Goal: Task Accomplishment & Management: Manage account settings

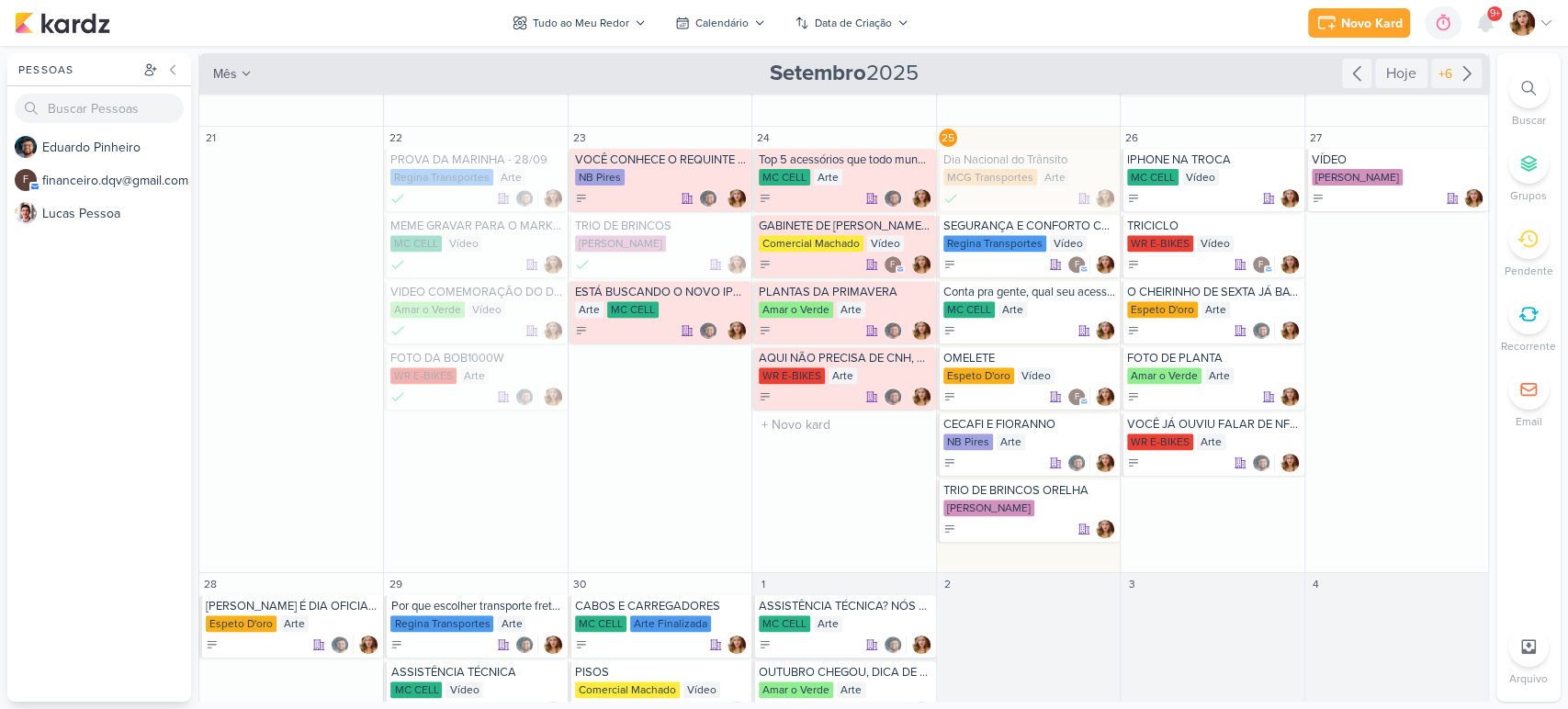
scroll to position [408, 0]
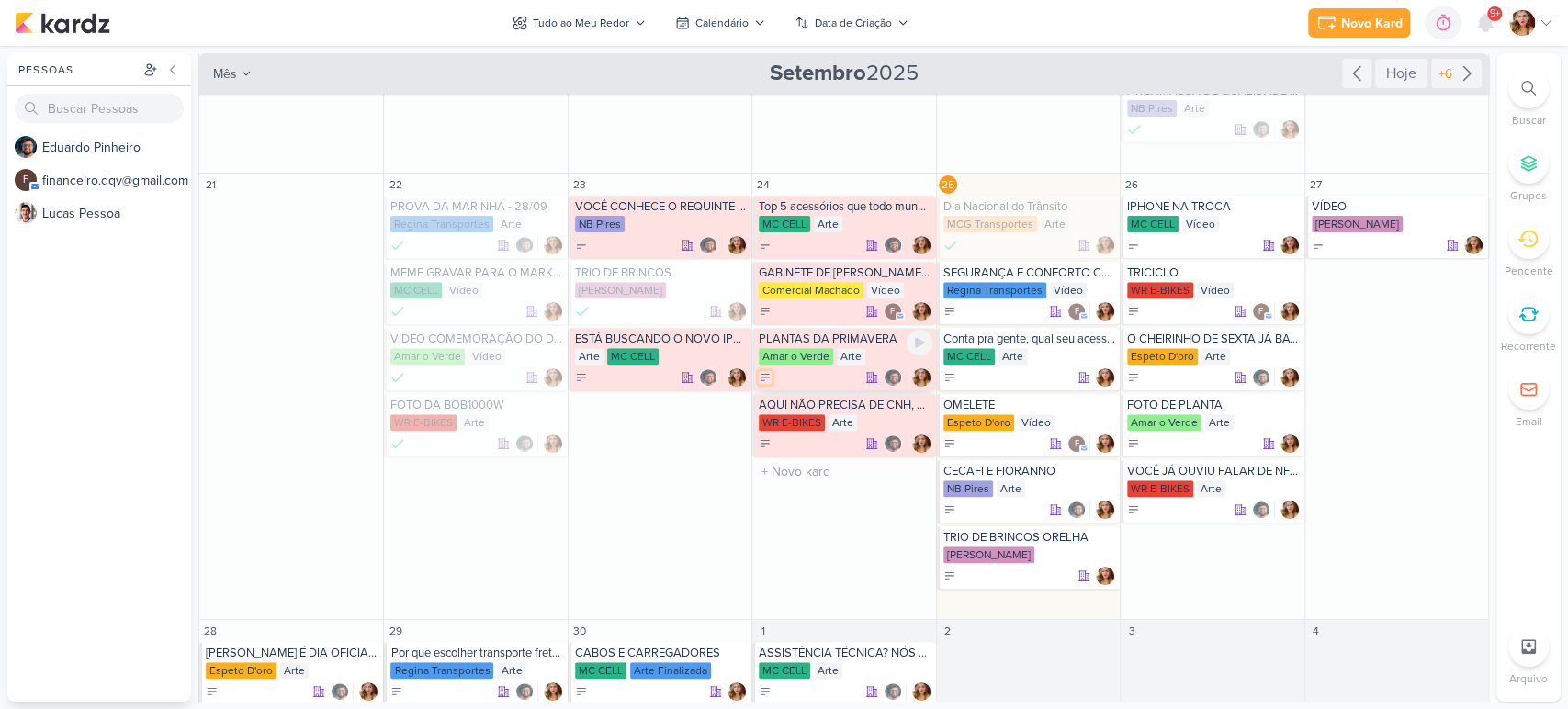
click at [762, 381] on icon at bounding box center [765, 378] width 13 height 13
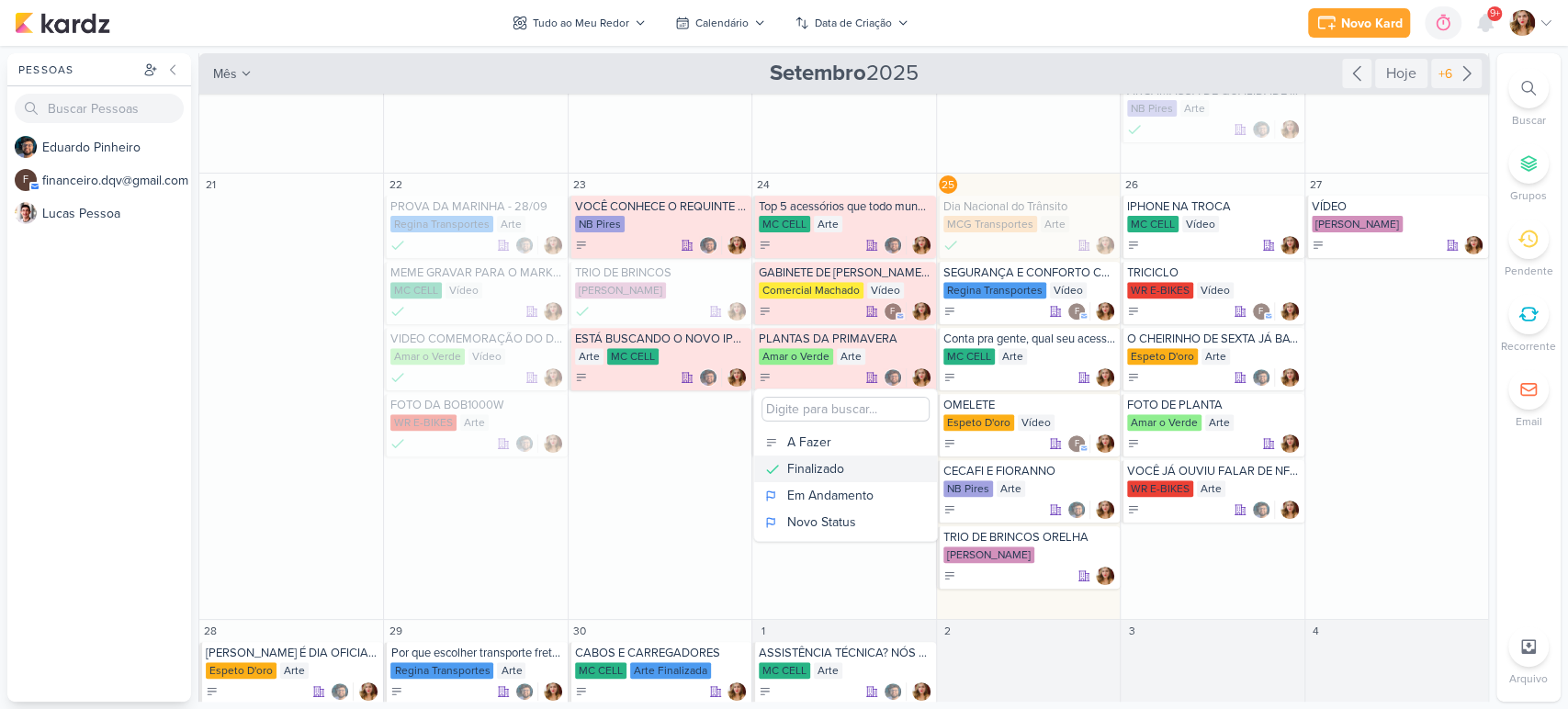
click at [861, 470] on button "Finalizado" at bounding box center [845, 469] width 183 height 27
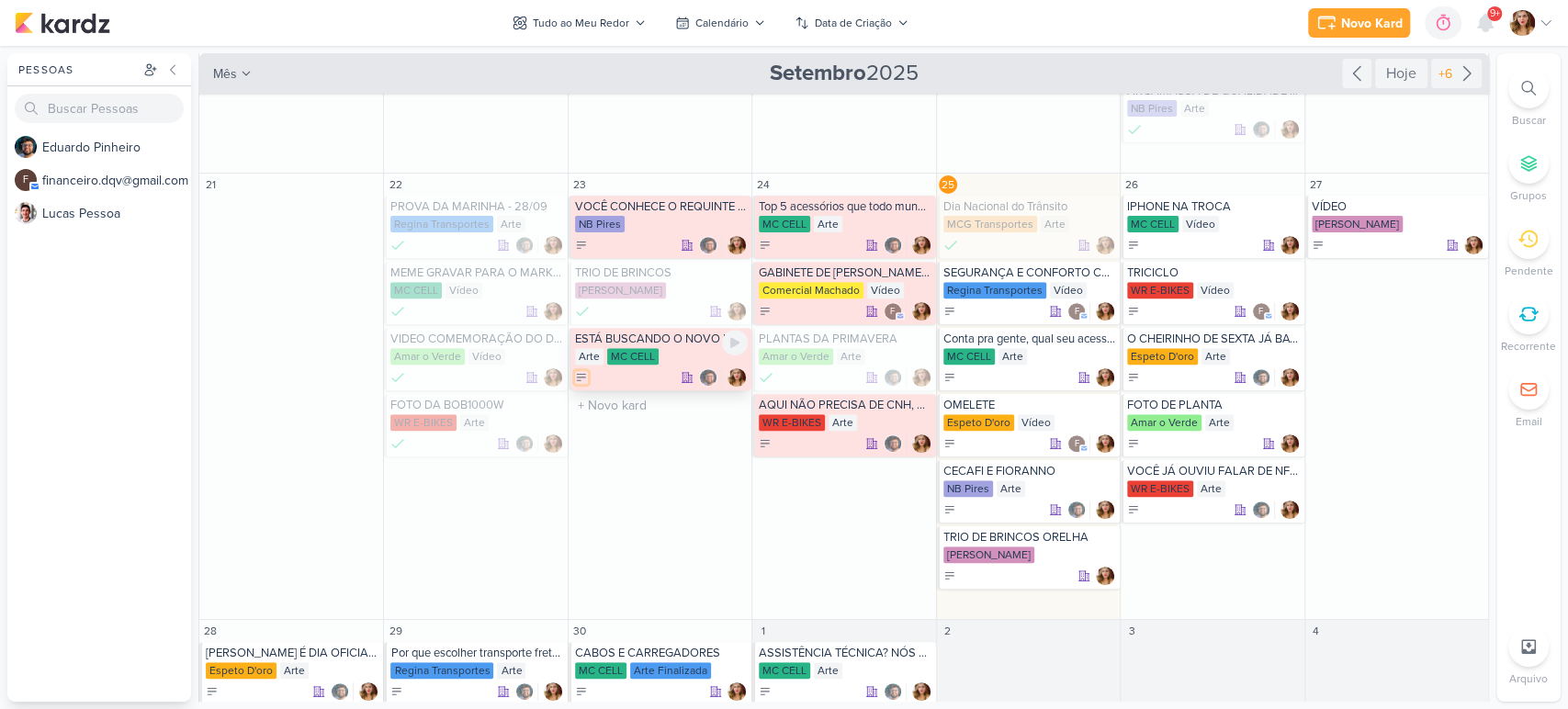
click at [577, 379] on icon at bounding box center [580, 377] width 8 height 7
click at [644, 465] on div "Finalizado" at bounding box center [632, 469] width 57 height 20
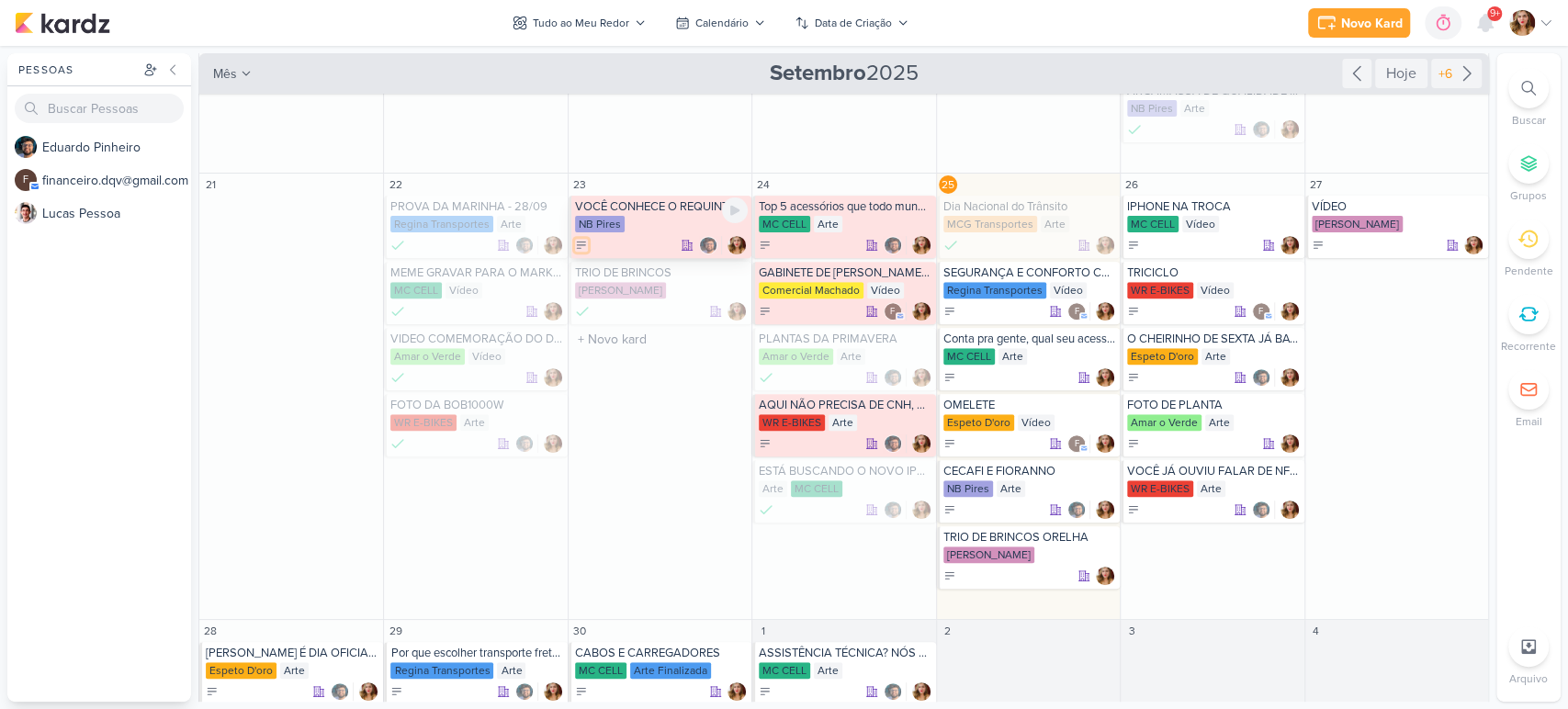
click at [579, 247] on icon at bounding box center [581, 246] width 13 height 13
click at [663, 334] on button "Finalizado" at bounding box center [662, 337] width 183 height 27
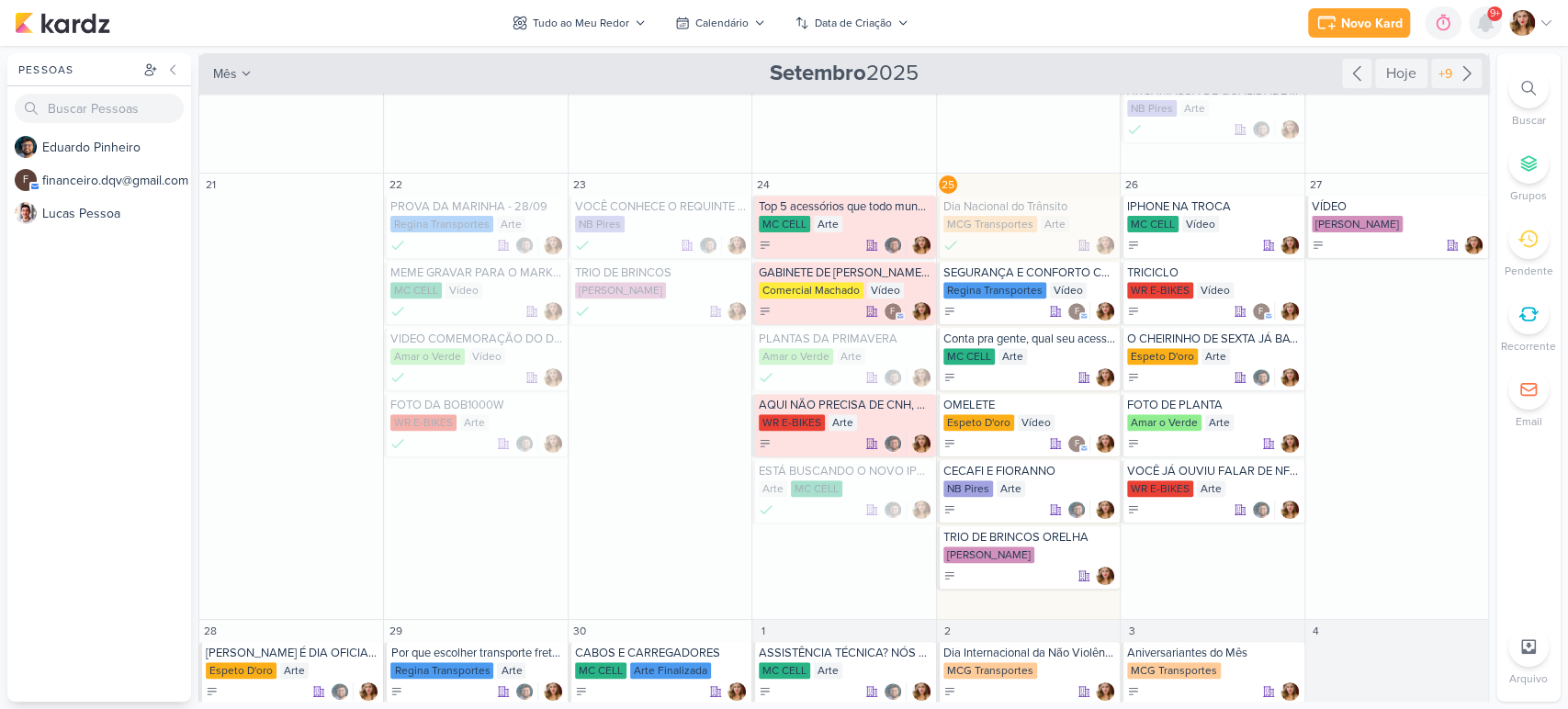
click at [1476, 13] on icon at bounding box center [1485, 23] width 22 height 22
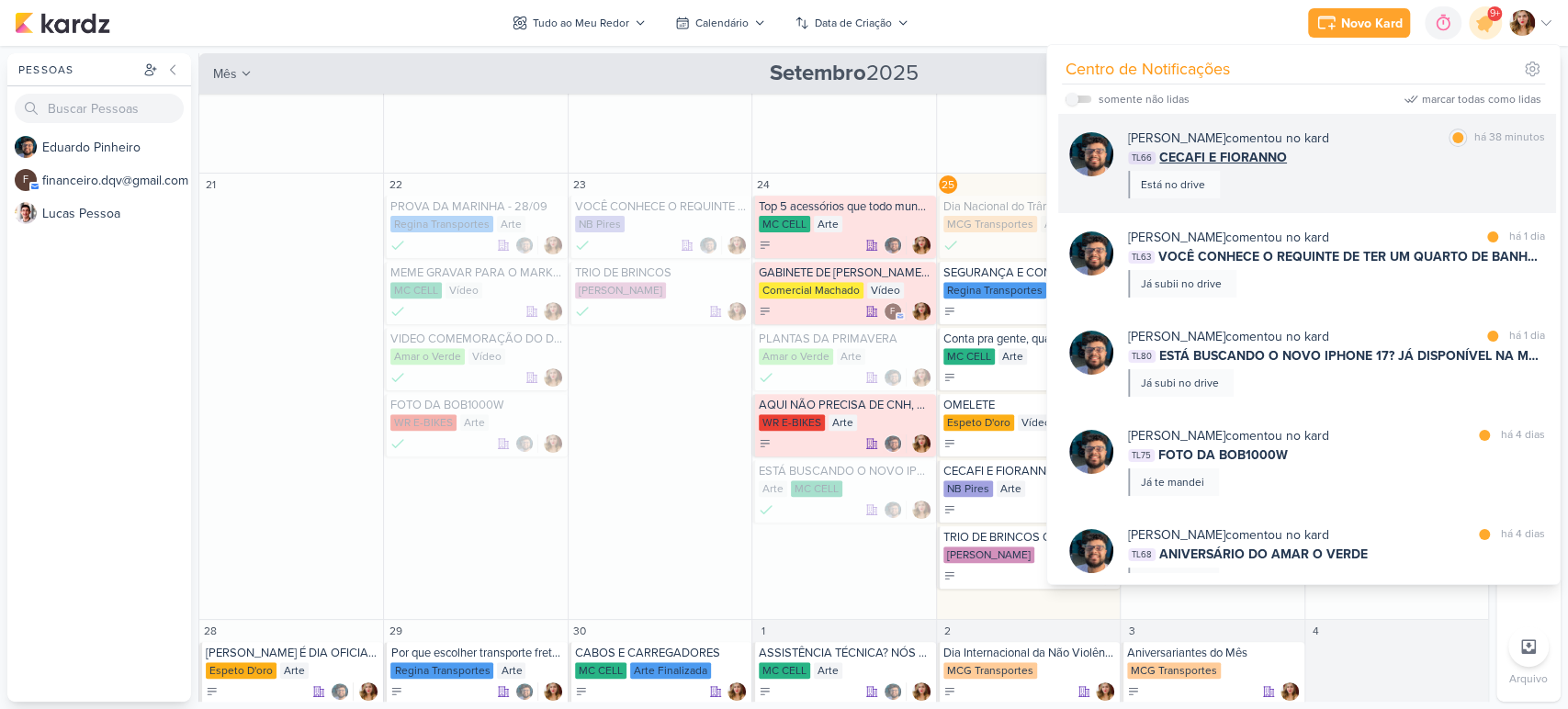
click at [1334, 162] on div "TL66 CECAFI E FIORANNO" at bounding box center [1336, 157] width 417 height 20
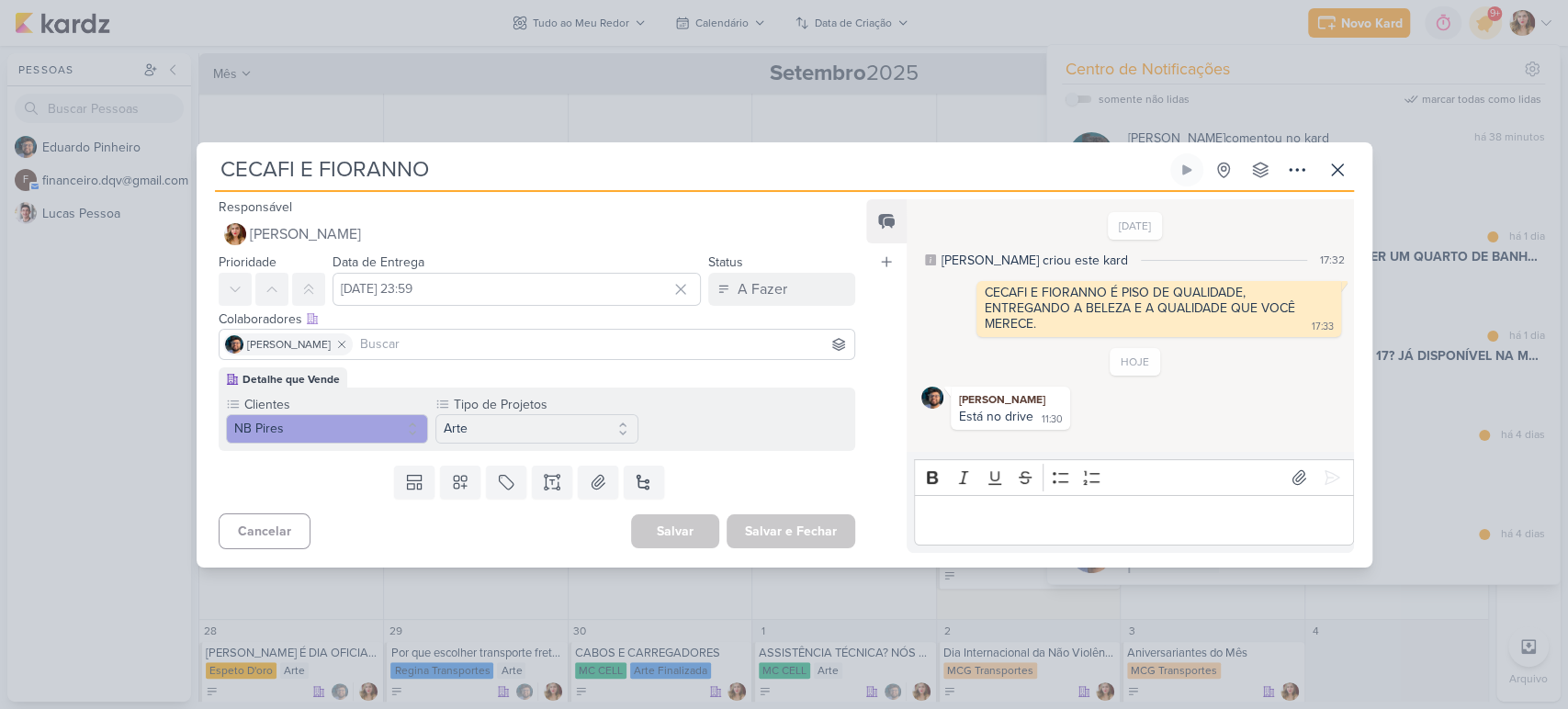
click at [1153, 528] on p "Editor editing area: main" at bounding box center [1133, 520] width 419 height 22
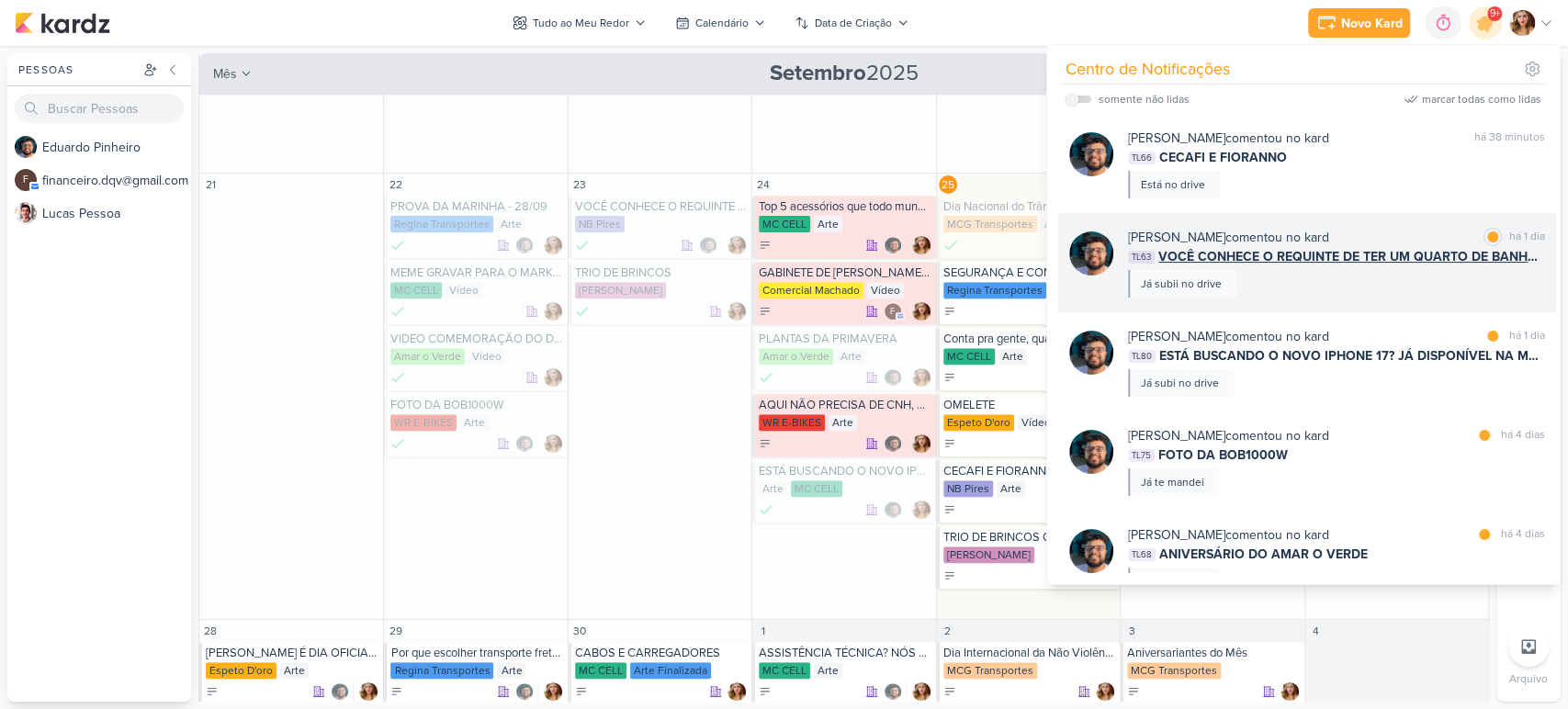
click at [1342, 247] on span "VOCÊ CONHECE O REQUINTE DE TER UM QUARTO DE BANHO COM ROCA?" at bounding box center [1351, 257] width 387 height 20
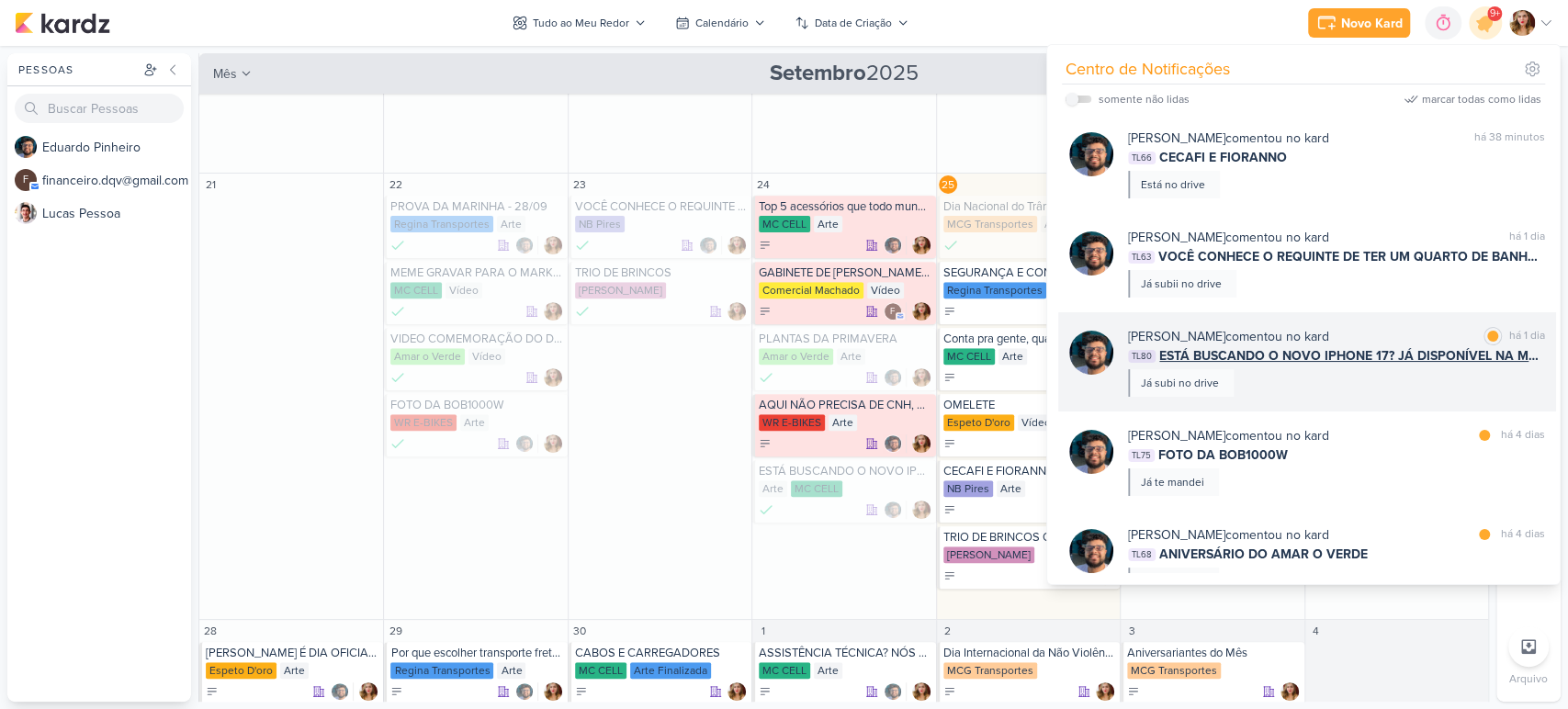
click at [1280, 381] on div "Eduardo Pinheiro comentou no kard marcar como lida há 1 dia TL80 ESTÁ BUSCANDO …" at bounding box center [1336, 362] width 417 height 70
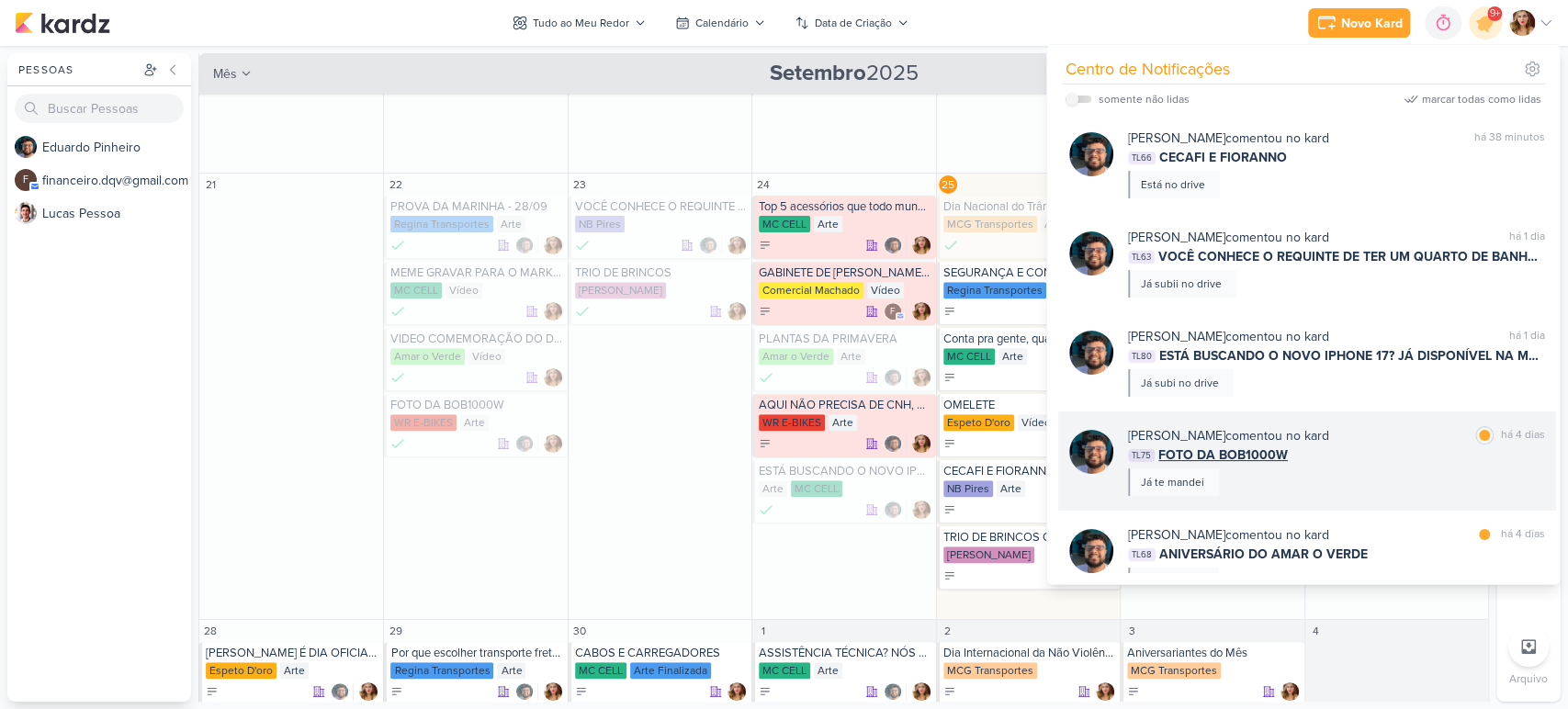
click at [1255, 469] on div "Eduardo Pinheiro comentou no kard marcar como lida há 4 dias TL75 FOTO DA BOB10…" at bounding box center [1336, 461] width 417 height 70
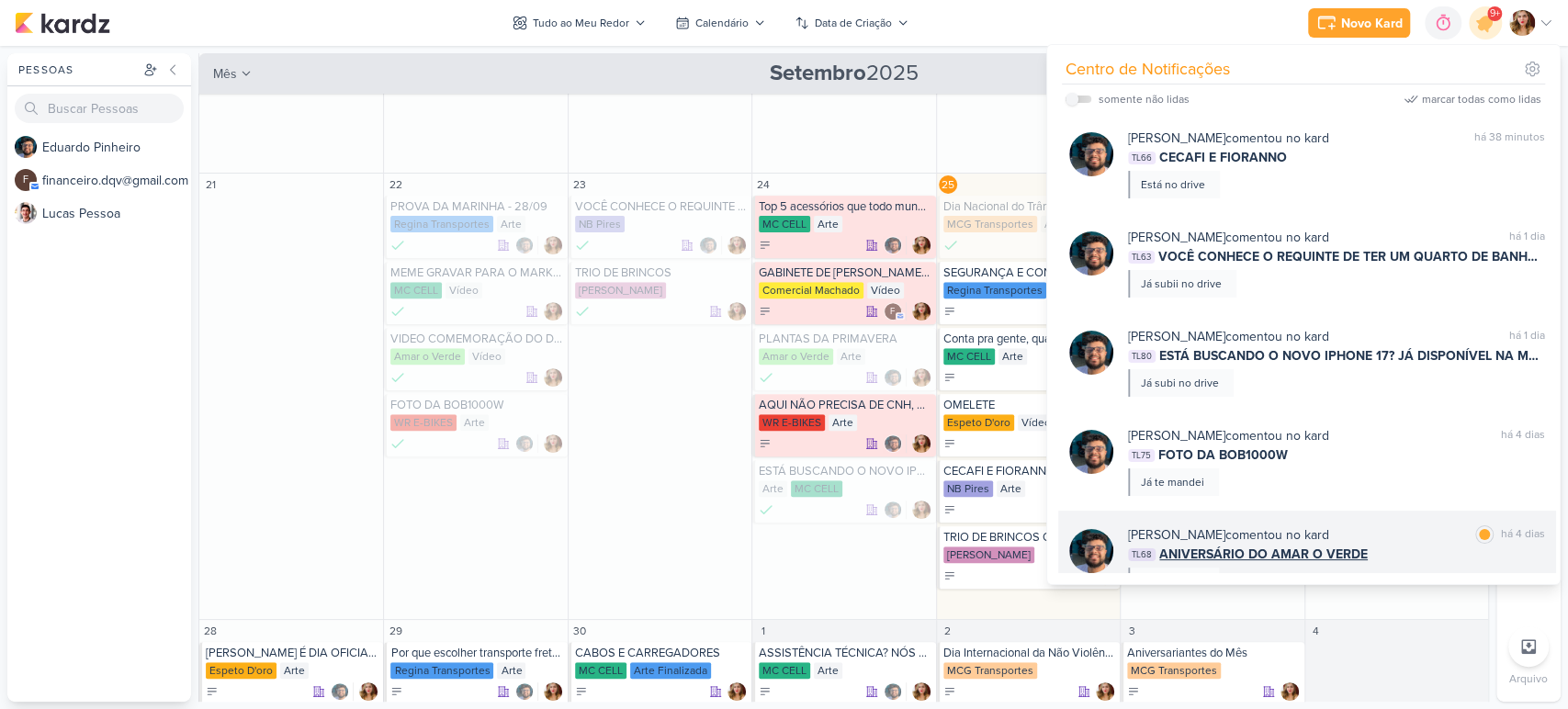
click at [1276, 528] on div "Eduardo Pinheiro comentou no kard" at bounding box center [1229, 535] width 201 height 20
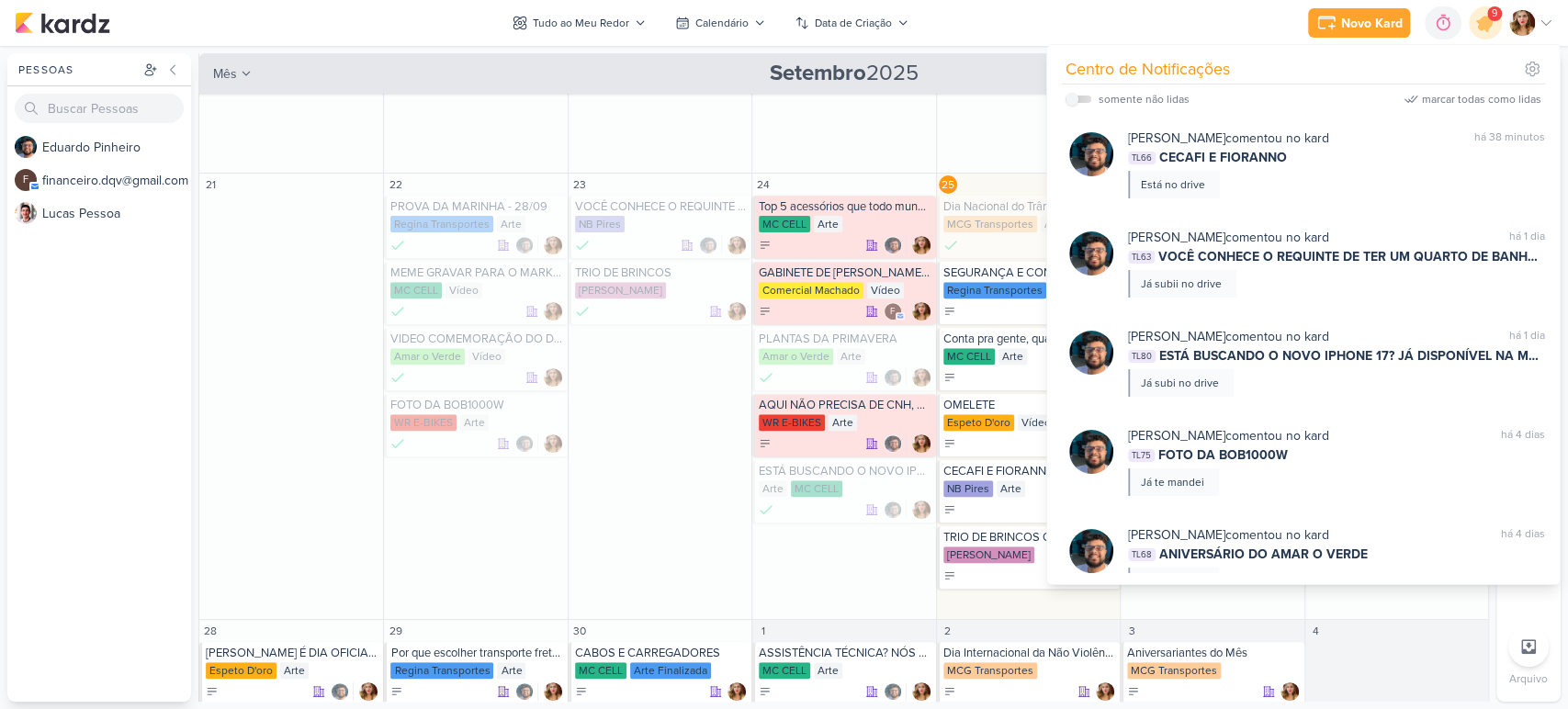
click at [1026, 30] on div "Novo Kard Ctrl + k 0h0m Sessão desligada... Hoje 0h0m Semana 0h0m Mês 0h0m" at bounding box center [784, 22] width 1538 height 46
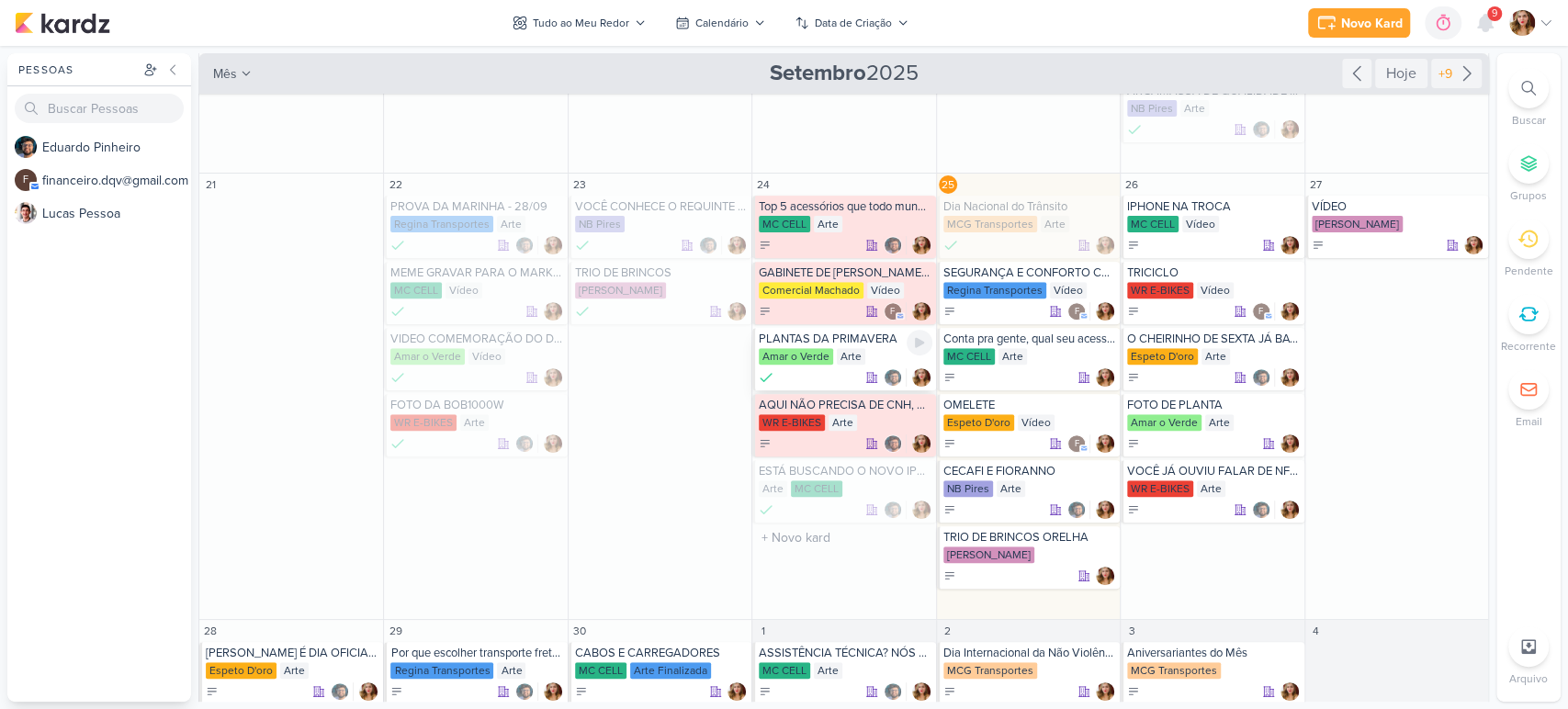
scroll to position [612, 0]
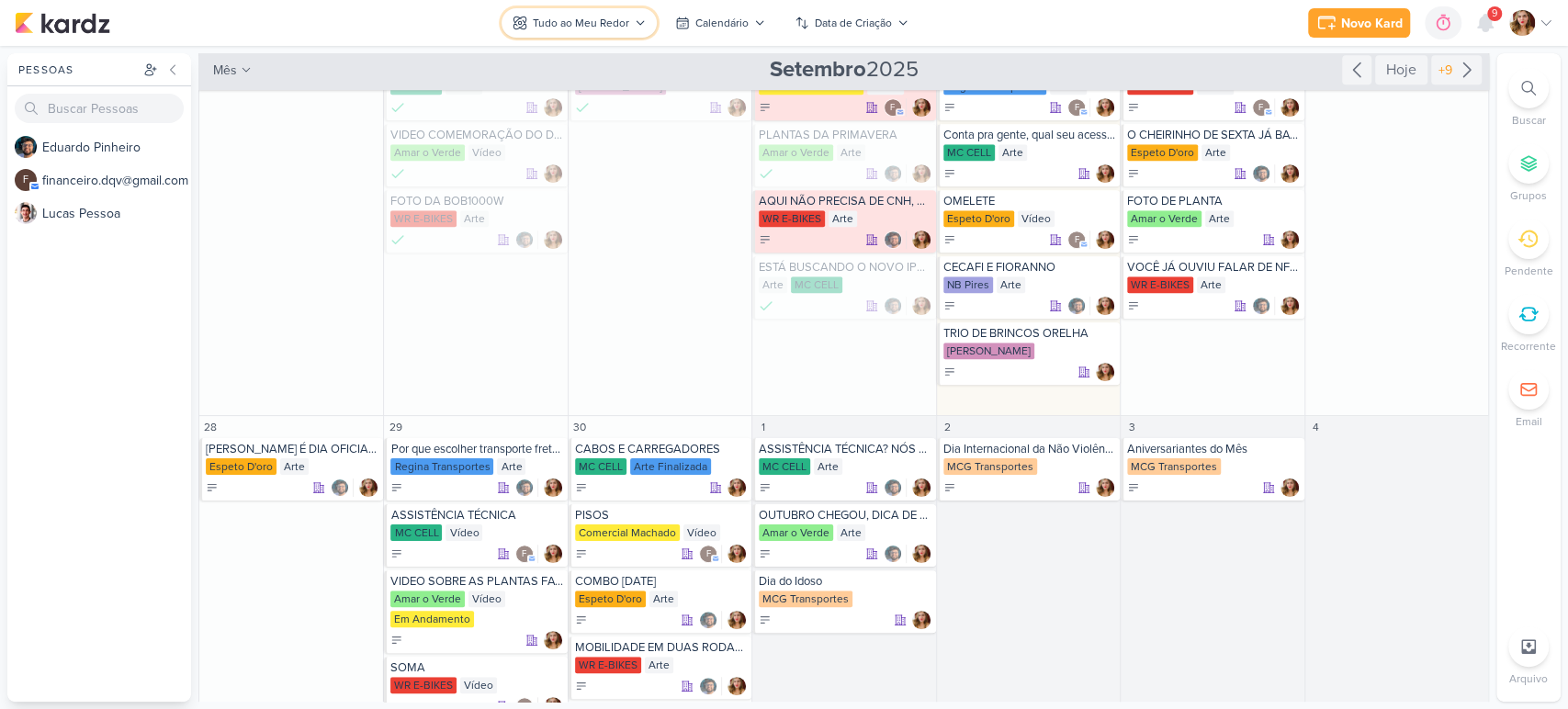
click at [599, 35] on button "Tudo ao Meu Redor" at bounding box center [578, 23] width 155 height 30
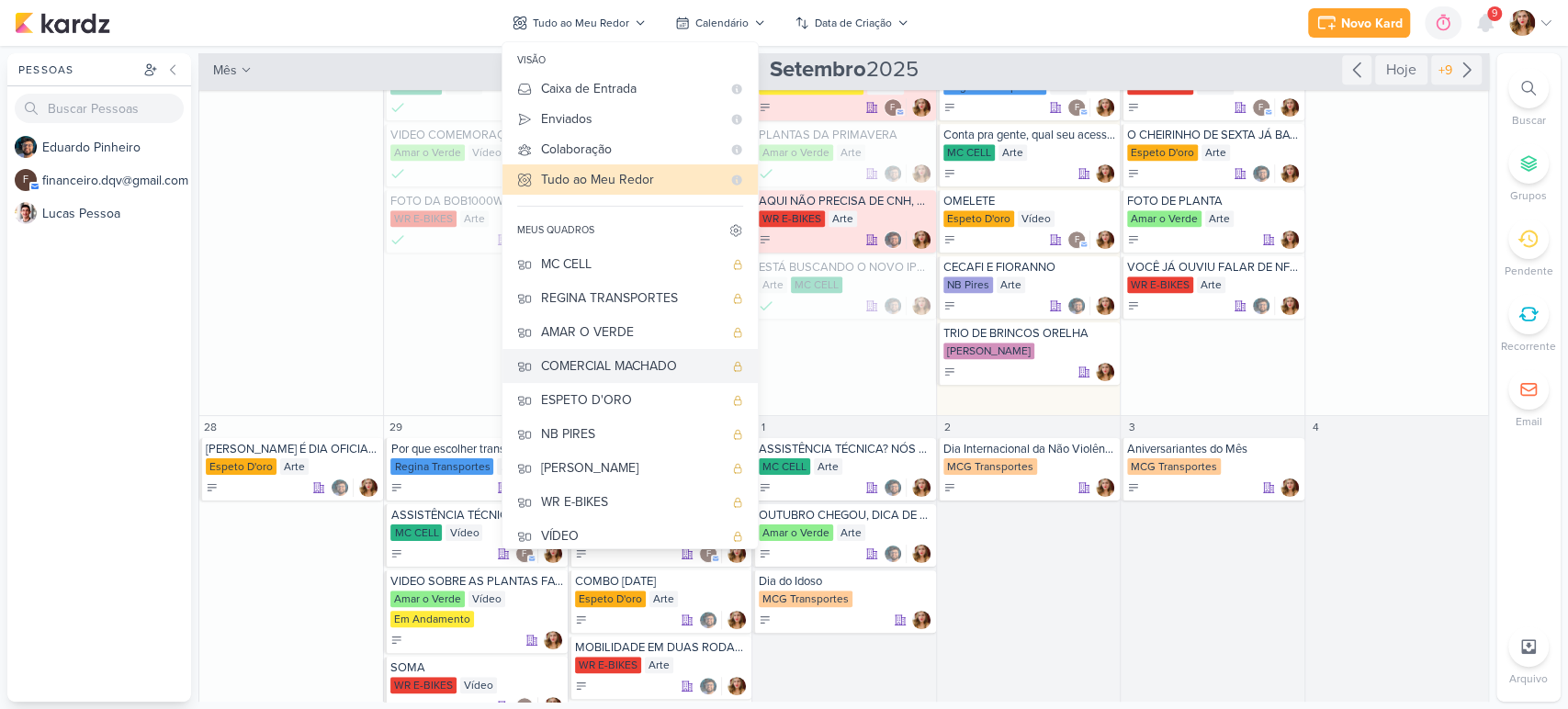
click at [623, 365] on div "COMERCIAL MACHADO" at bounding box center [632, 366] width 182 height 20
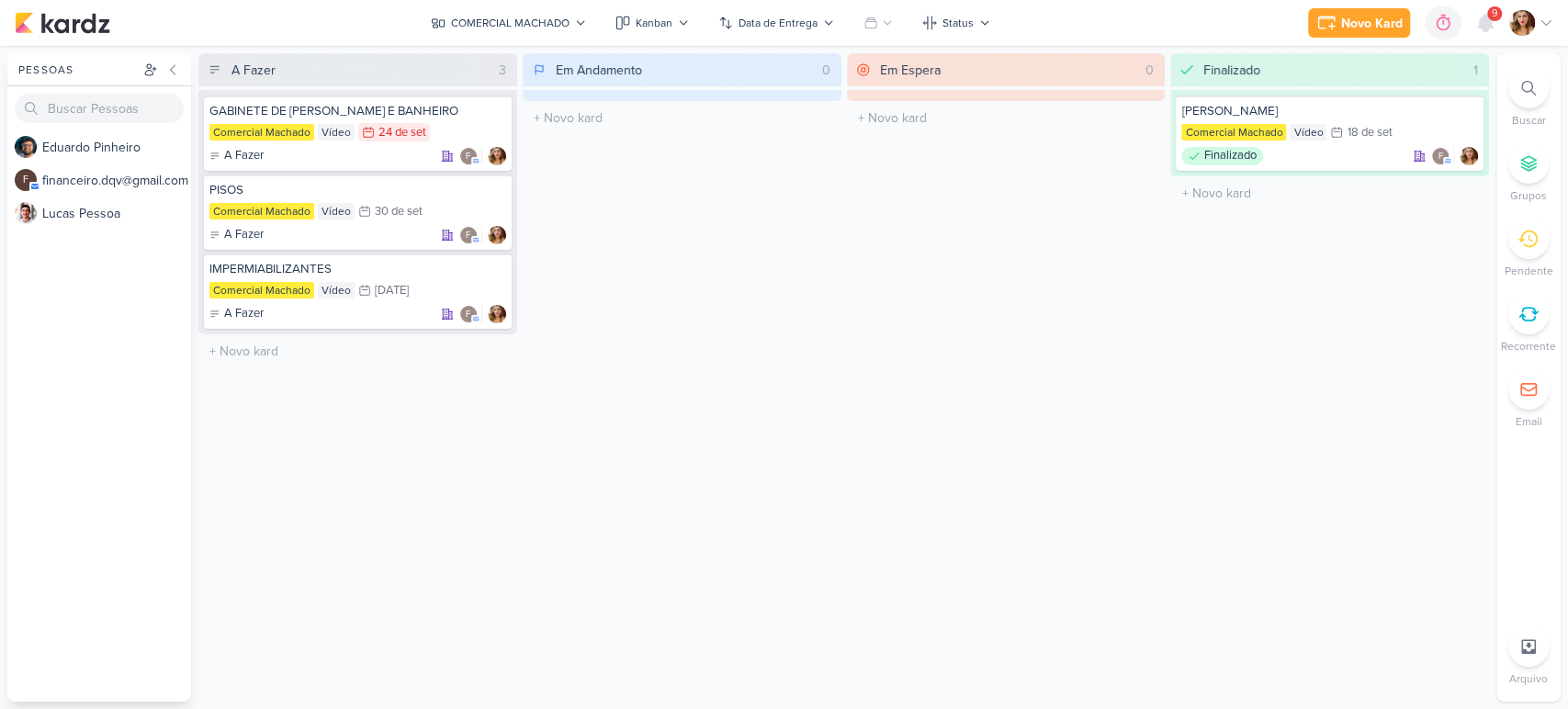
scroll to position [0, 0]
click at [644, 22] on div "Kanban" at bounding box center [654, 23] width 37 height 17
click at [693, 154] on div "Calendário" at bounding box center [673, 158] width 60 height 20
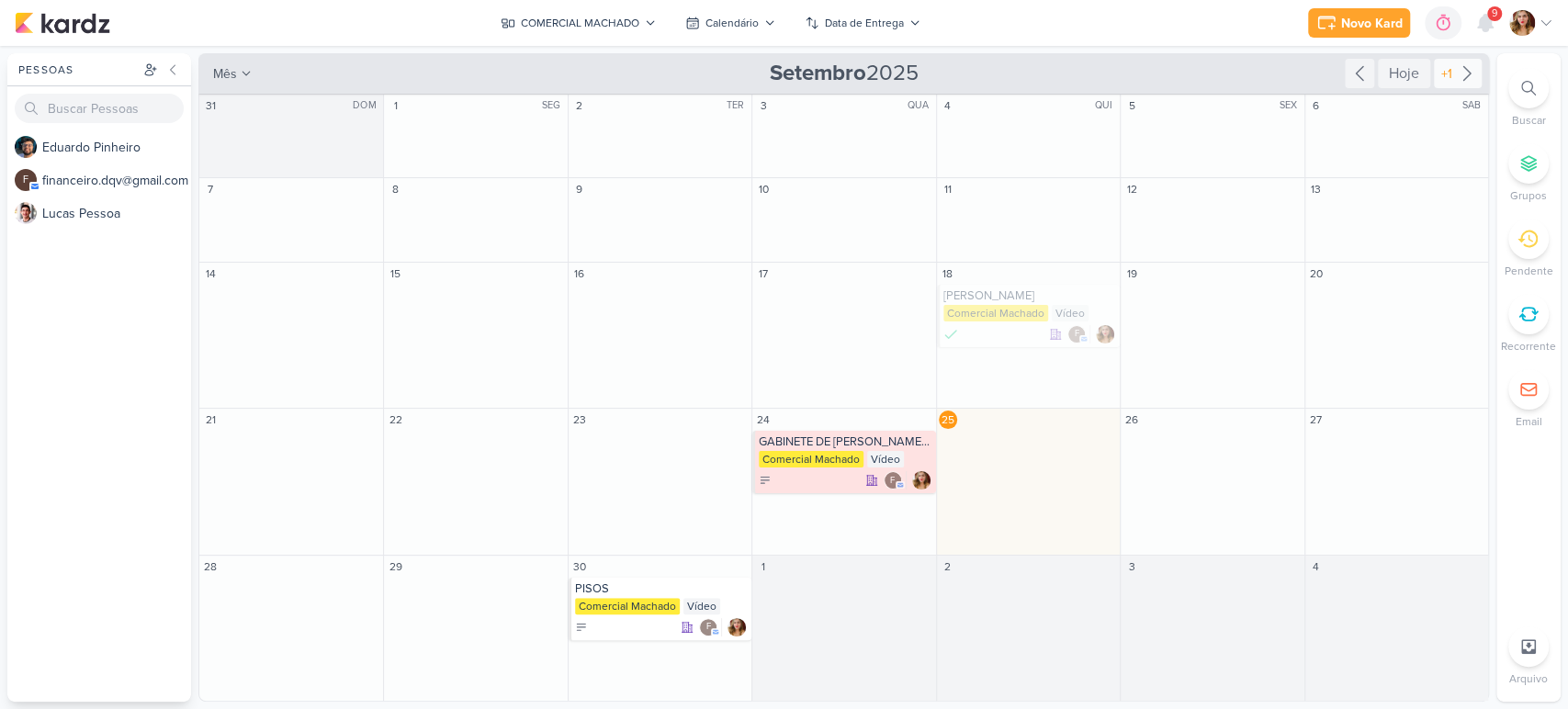
click at [1449, 77] on div "+1" at bounding box center [1447, 74] width 19 height 20
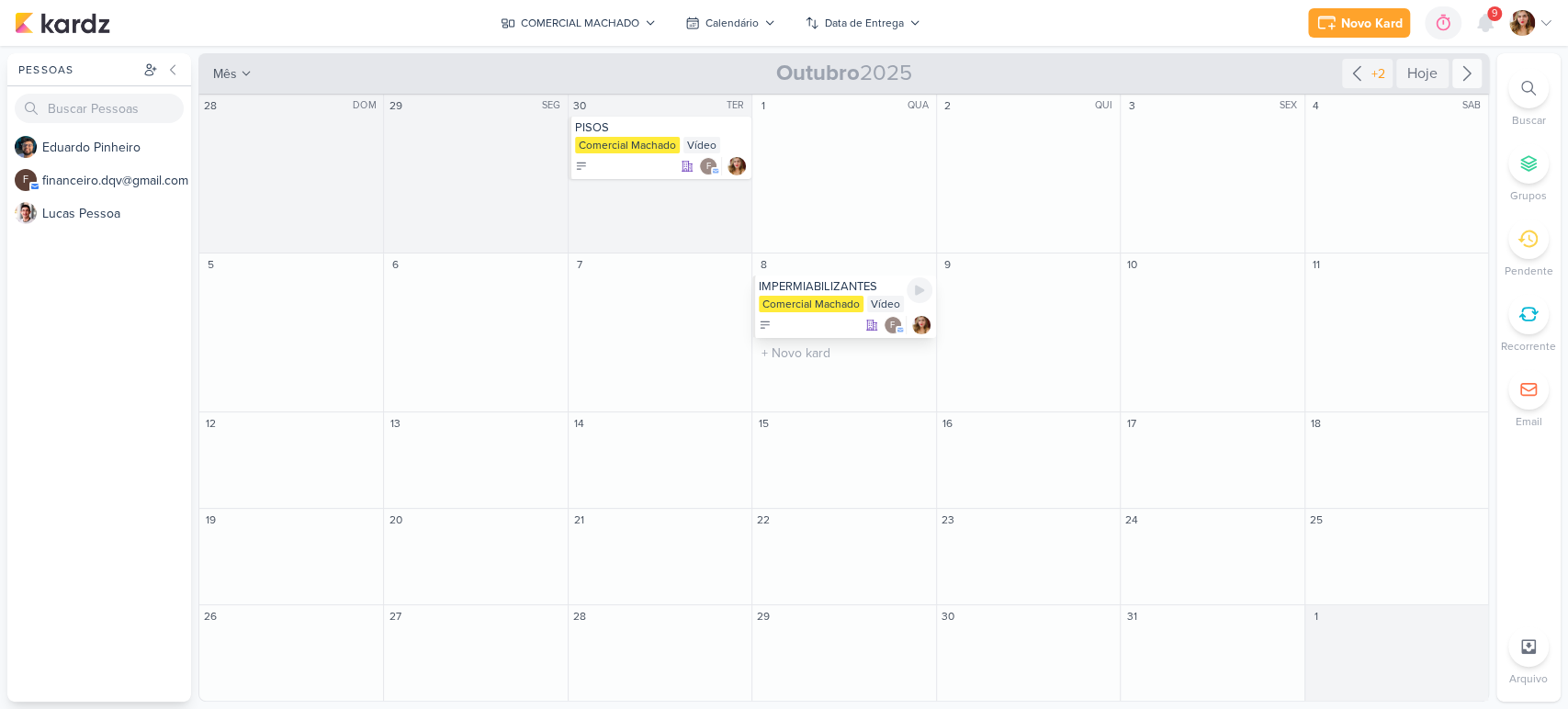
click at [824, 290] on div "IMPERMIABILIZANTES" at bounding box center [845, 287] width 173 height 15
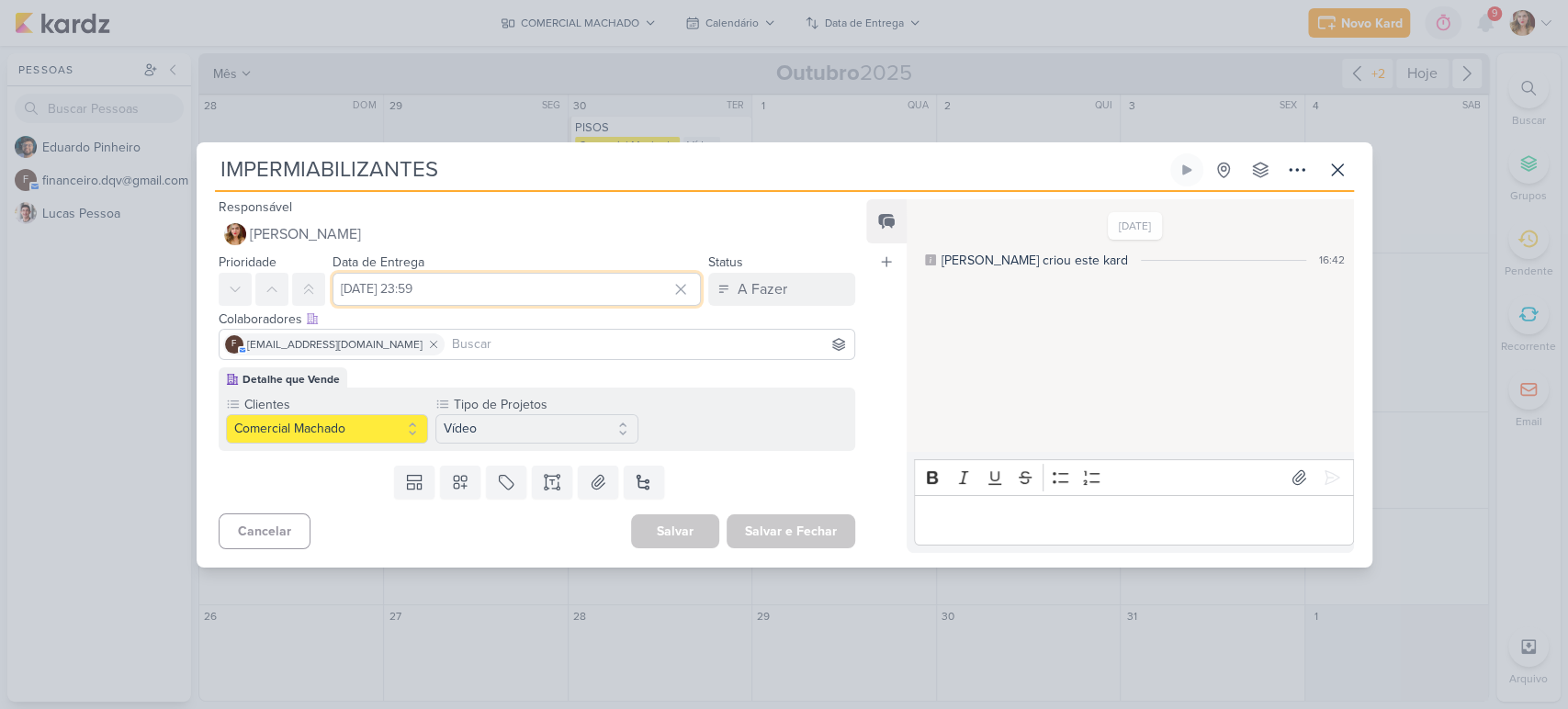
click at [568, 299] on input "8 de outubro de 2025 às 23:59" at bounding box center [516, 289] width 369 height 33
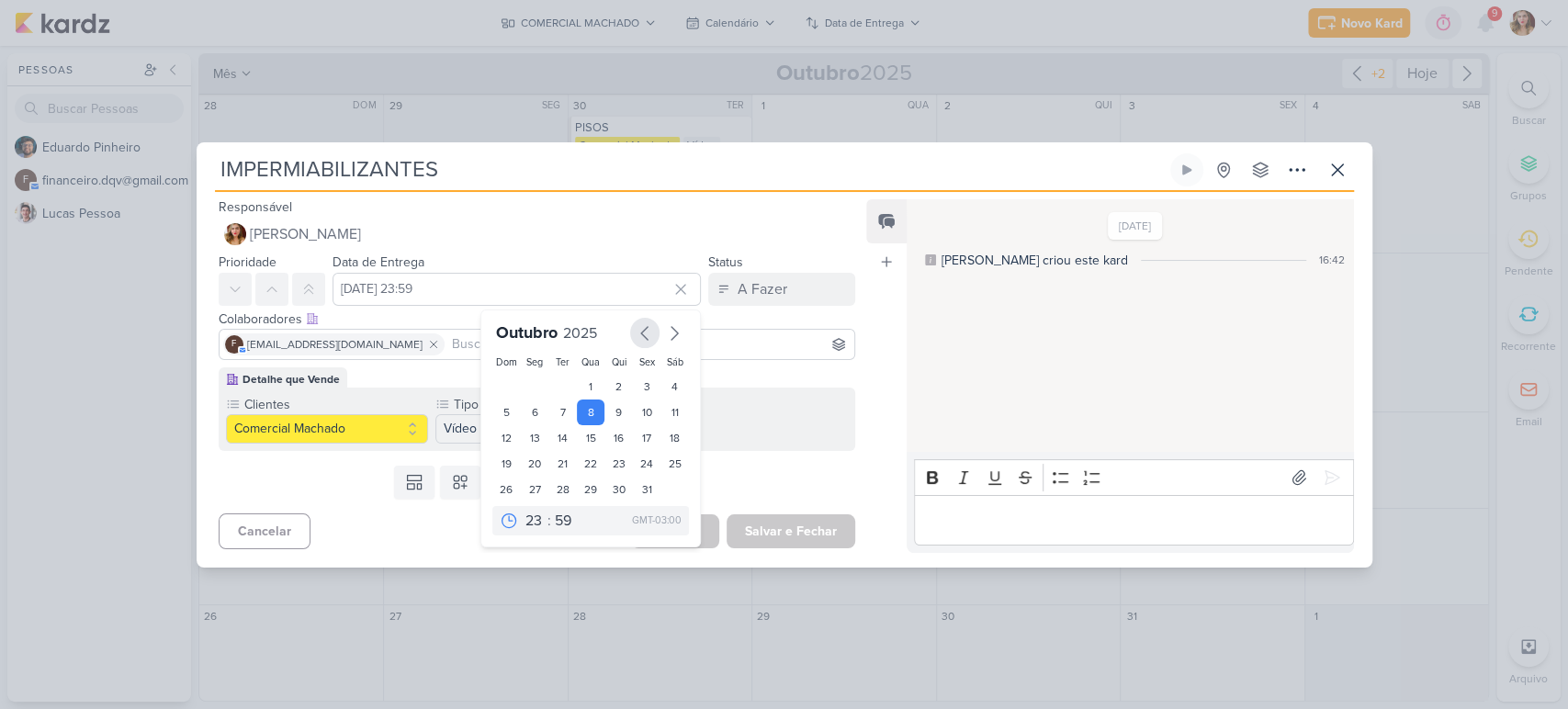
click at [641, 328] on icon "button" at bounding box center [644, 334] width 22 height 22
click at [585, 472] on div "24" at bounding box center [591, 465] width 29 height 28
type input "24 de setembro de 2025 às 23:59"
click at [814, 478] on div "Templates Campos Personalizados Marcadores Caixa De Texto Anexo Novo Subkard" at bounding box center [529, 482] width 667 height 47
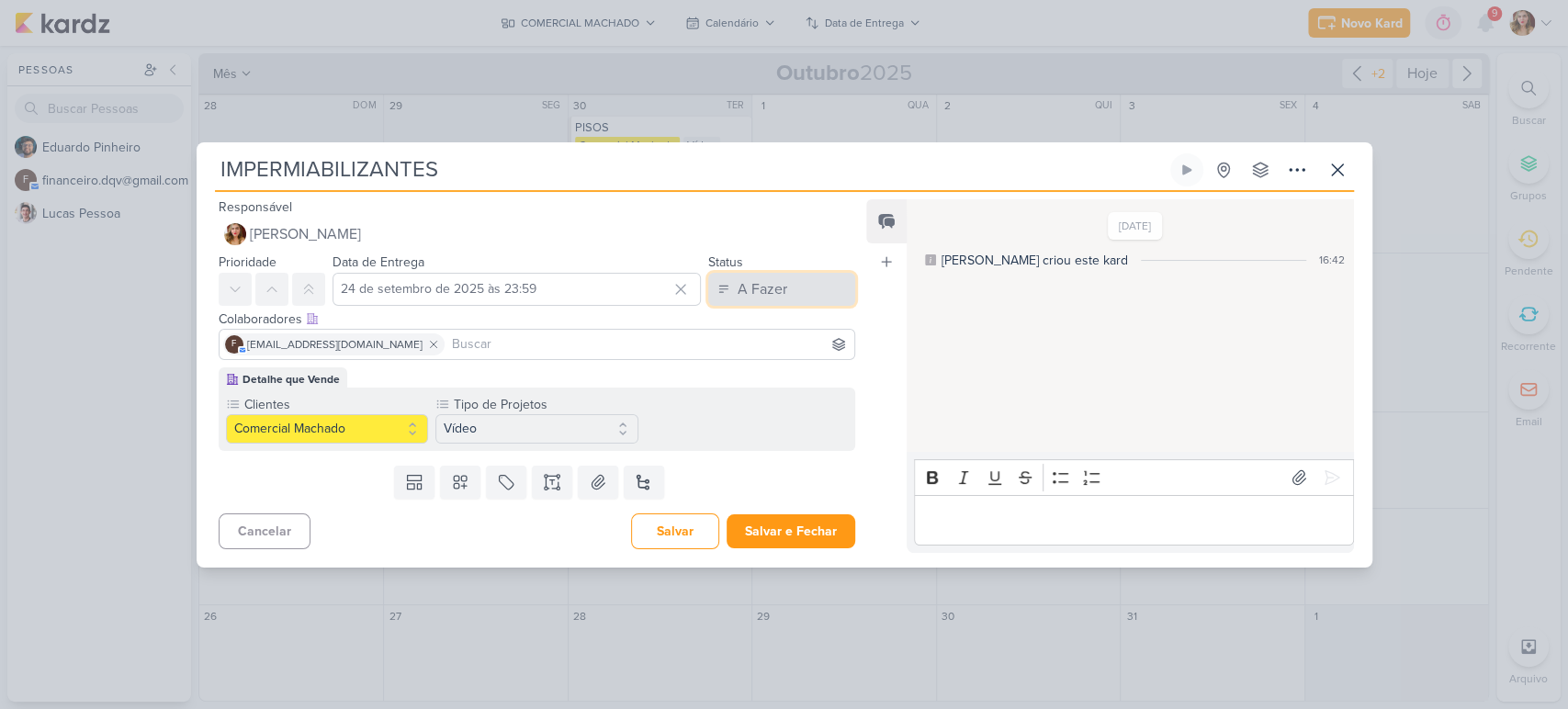
click at [791, 278] on button "A Fazer" at bounding box center [781, 289] width 147 height 33
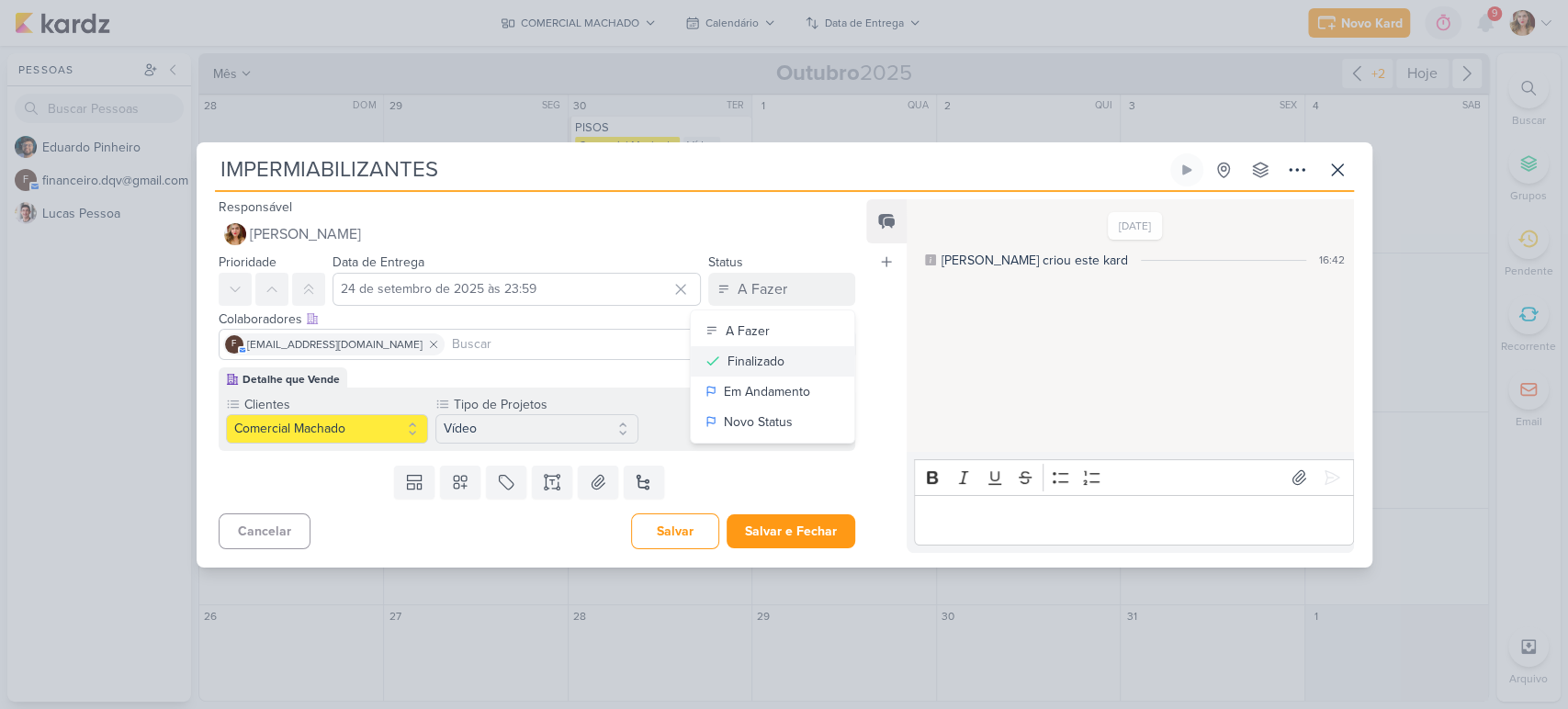
click at [783, 365] on button "Finalizado" at bounding box center [773, 361] width 164 height 31
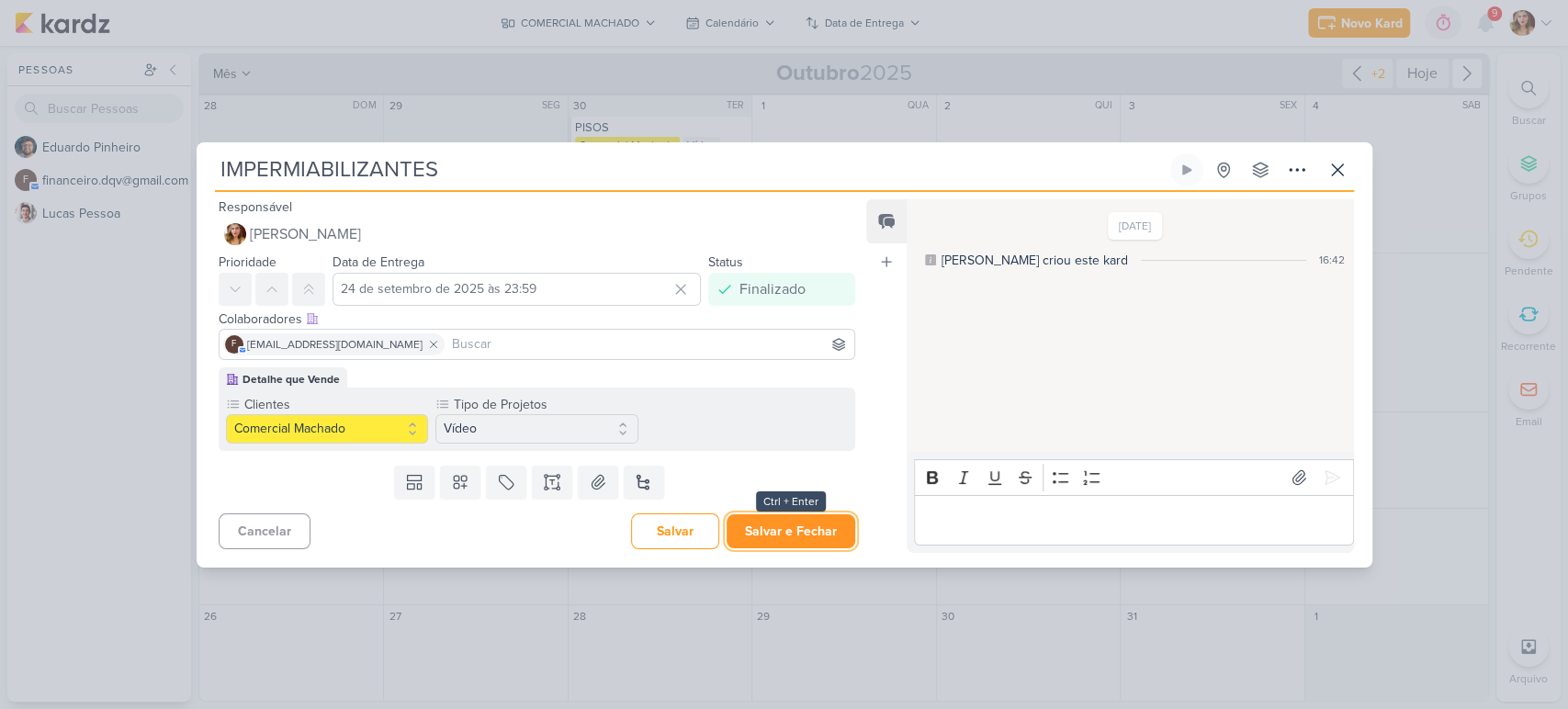
click at [825, 528] on button "Salvar e Fechar" at bounding box center [791, 531] width 128 height 34
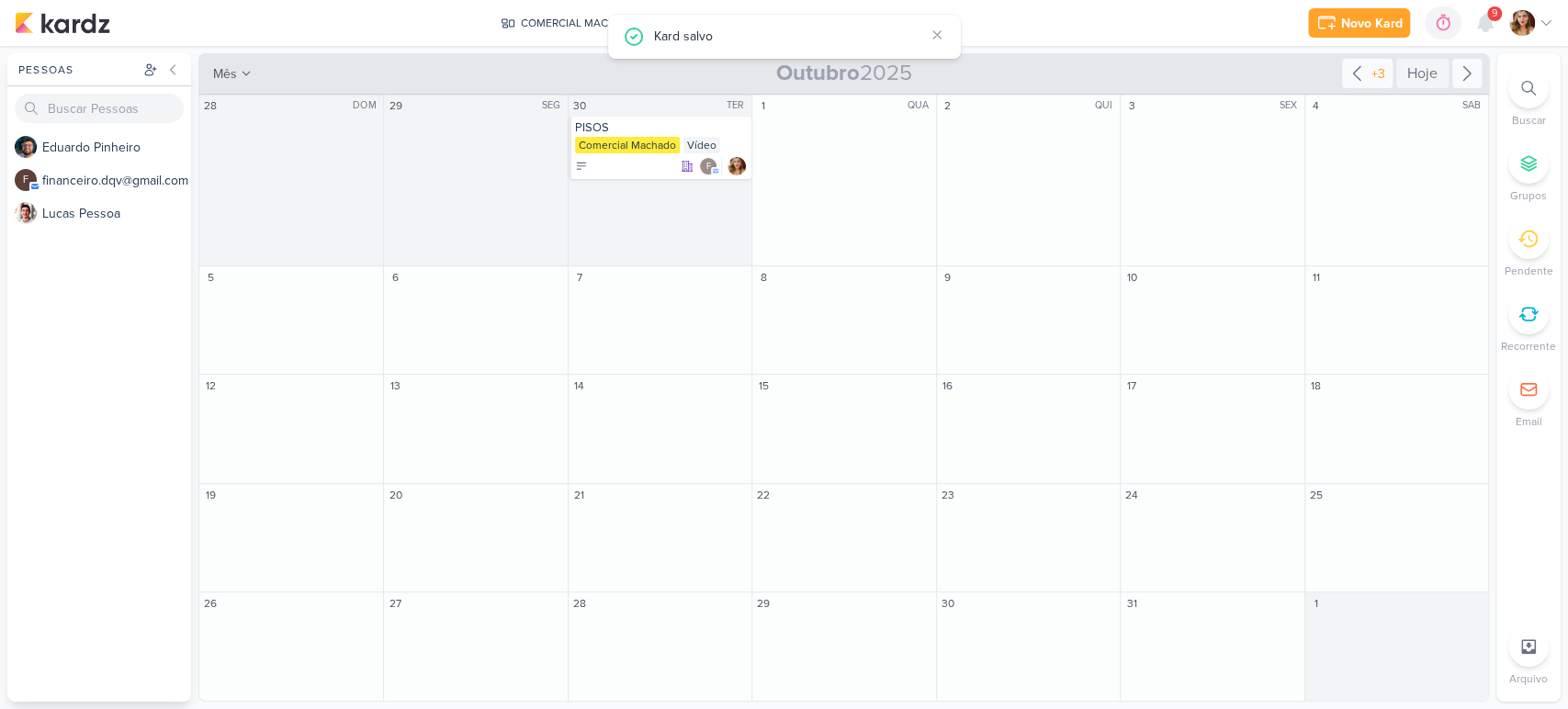
click at [1367, 73] on div "+3" at bounding box center [1377, 74] width 21 height 20
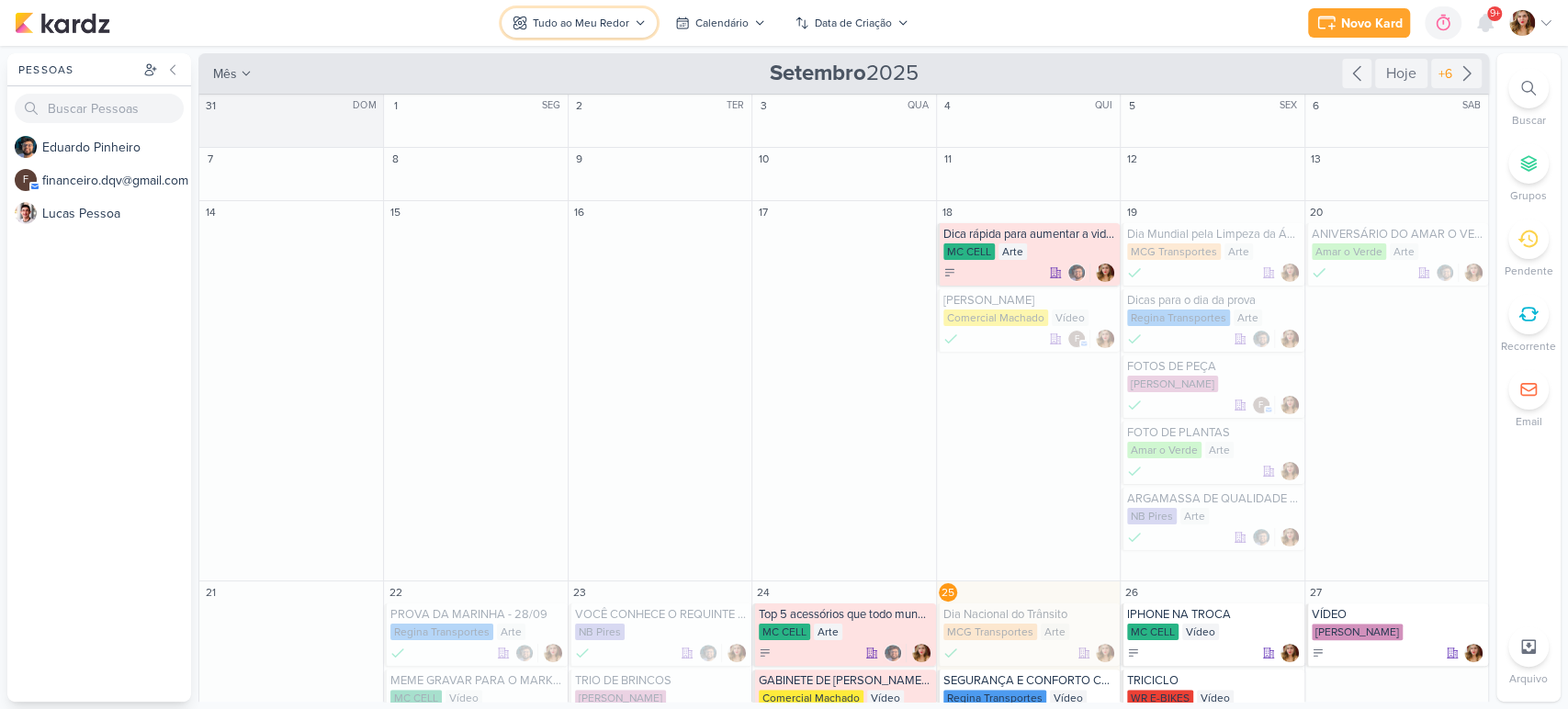
click at [609, 20] on div "Tudo ao Meu Redor" at bounding box center [581, 23] width 97 height 17
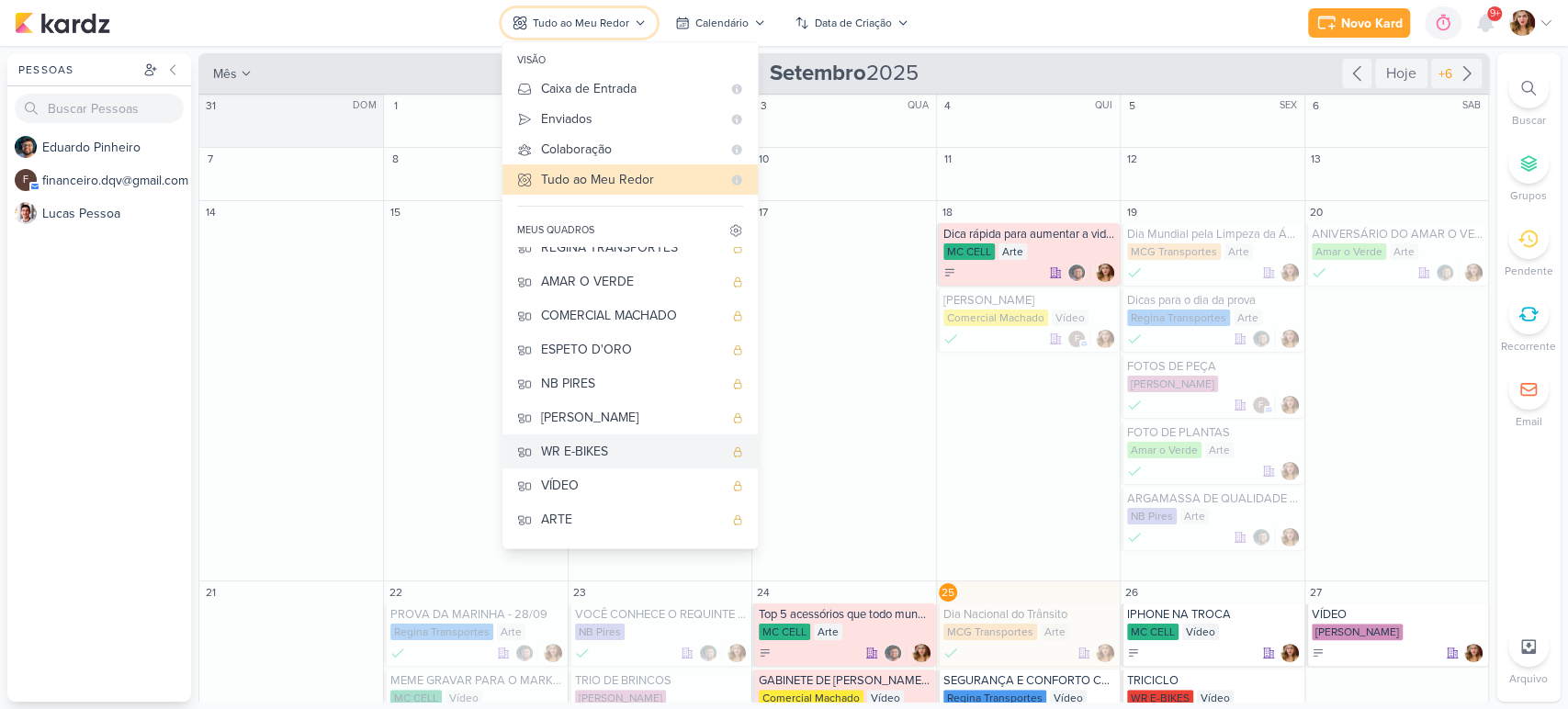
scroll to position [77, 0]
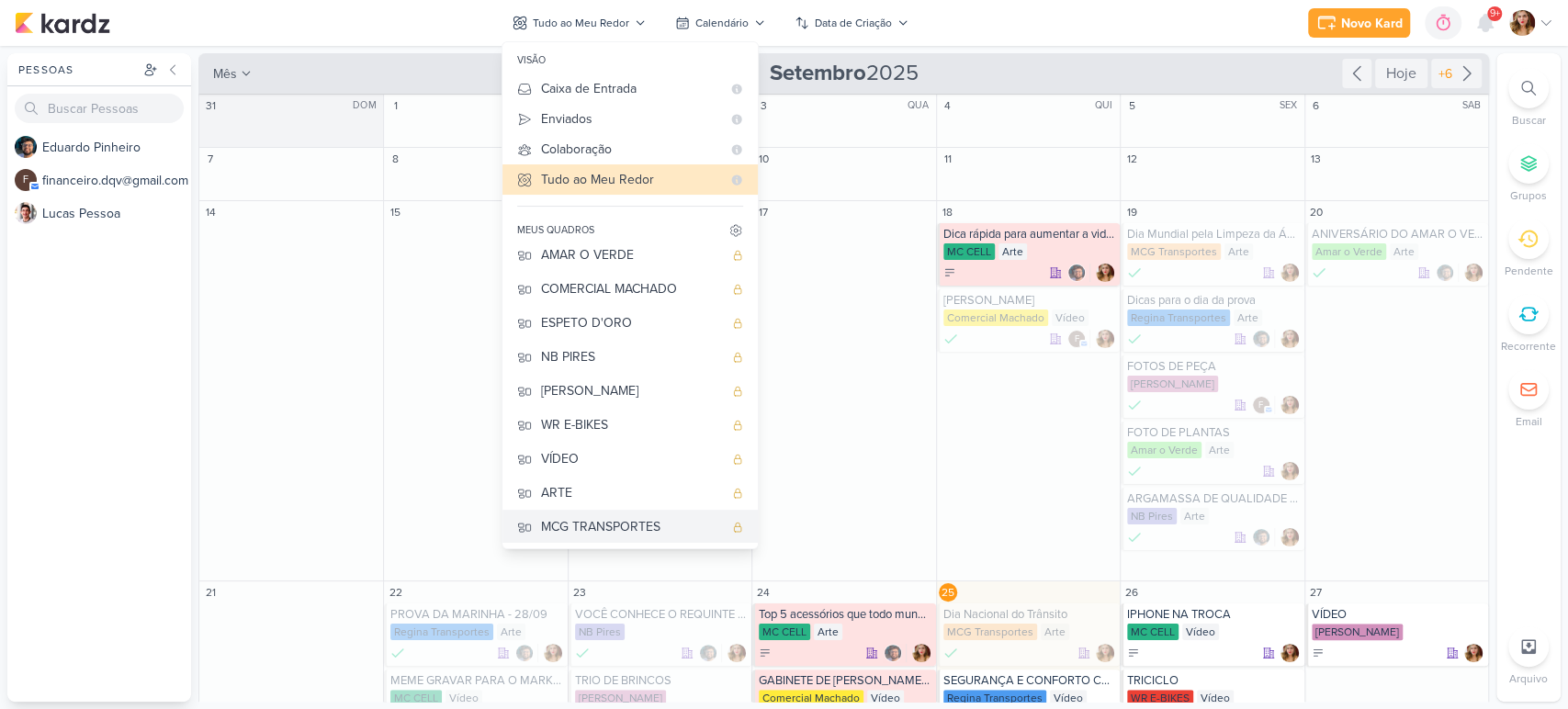
click at [631, 517] on div "MCG TRANSPORTES" at bounding box center [632, 527] width 182 height 20
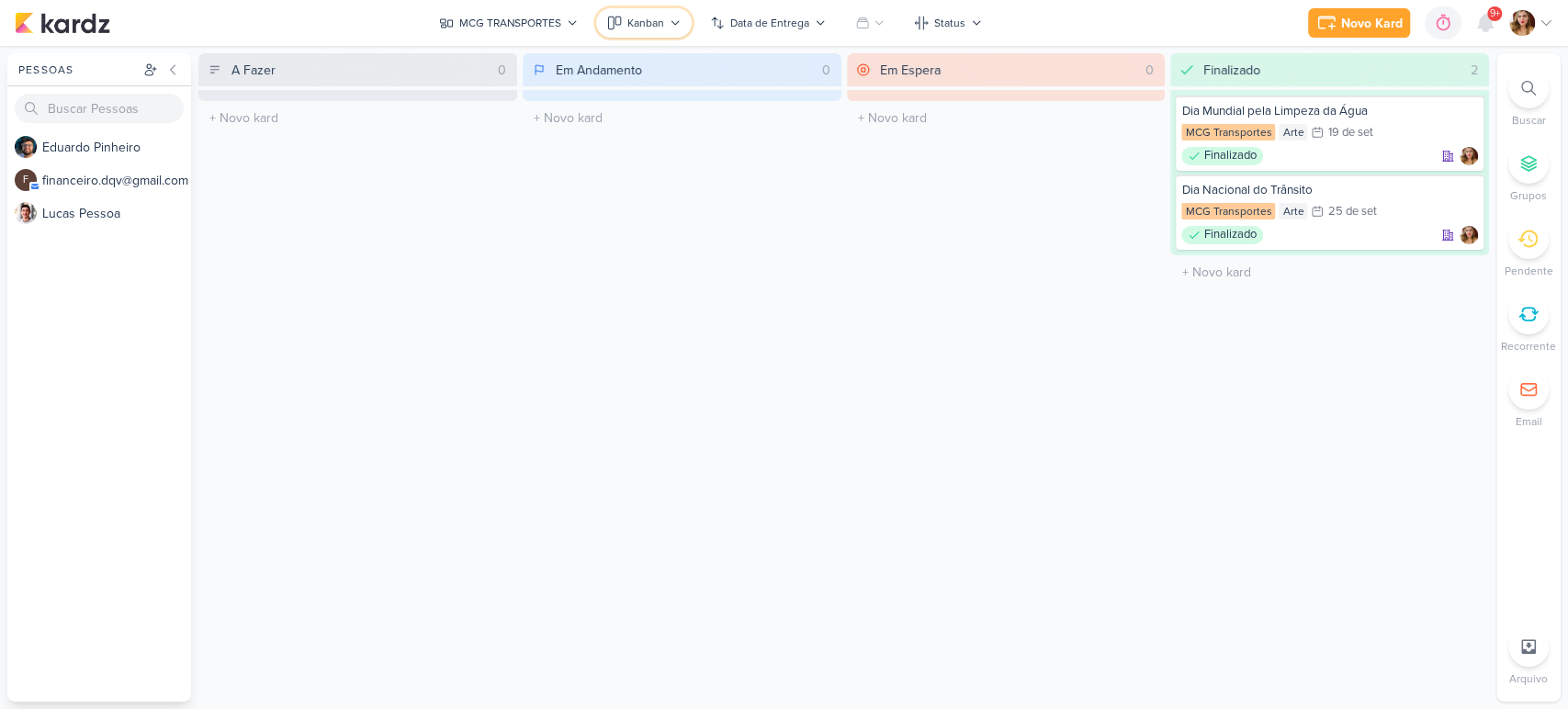
click at [648, 13] on button "Kanban" at bounding box center [644, 23] width 96 height 30
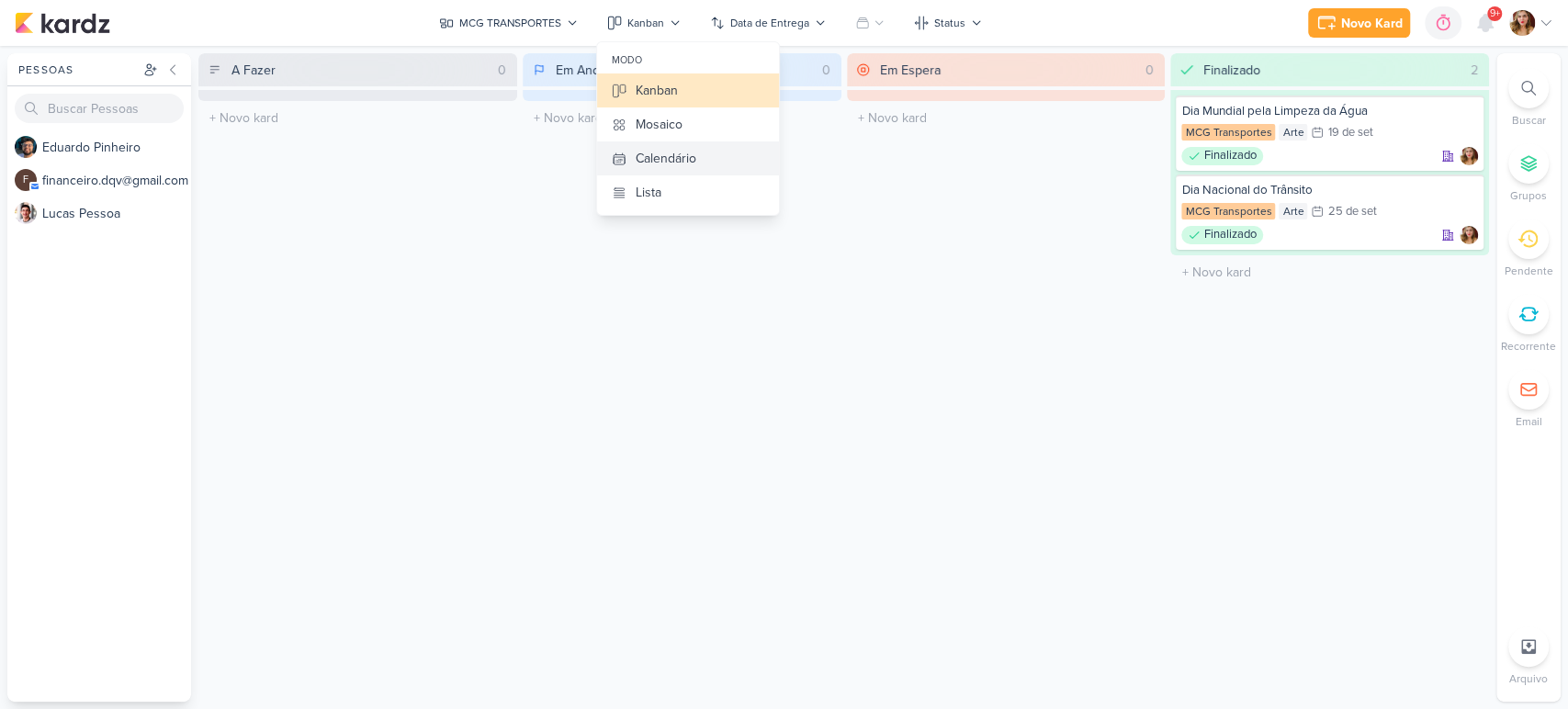
click at [724, 153] on button "Calendário" at bounding box center [688, 158] width 182 height 34
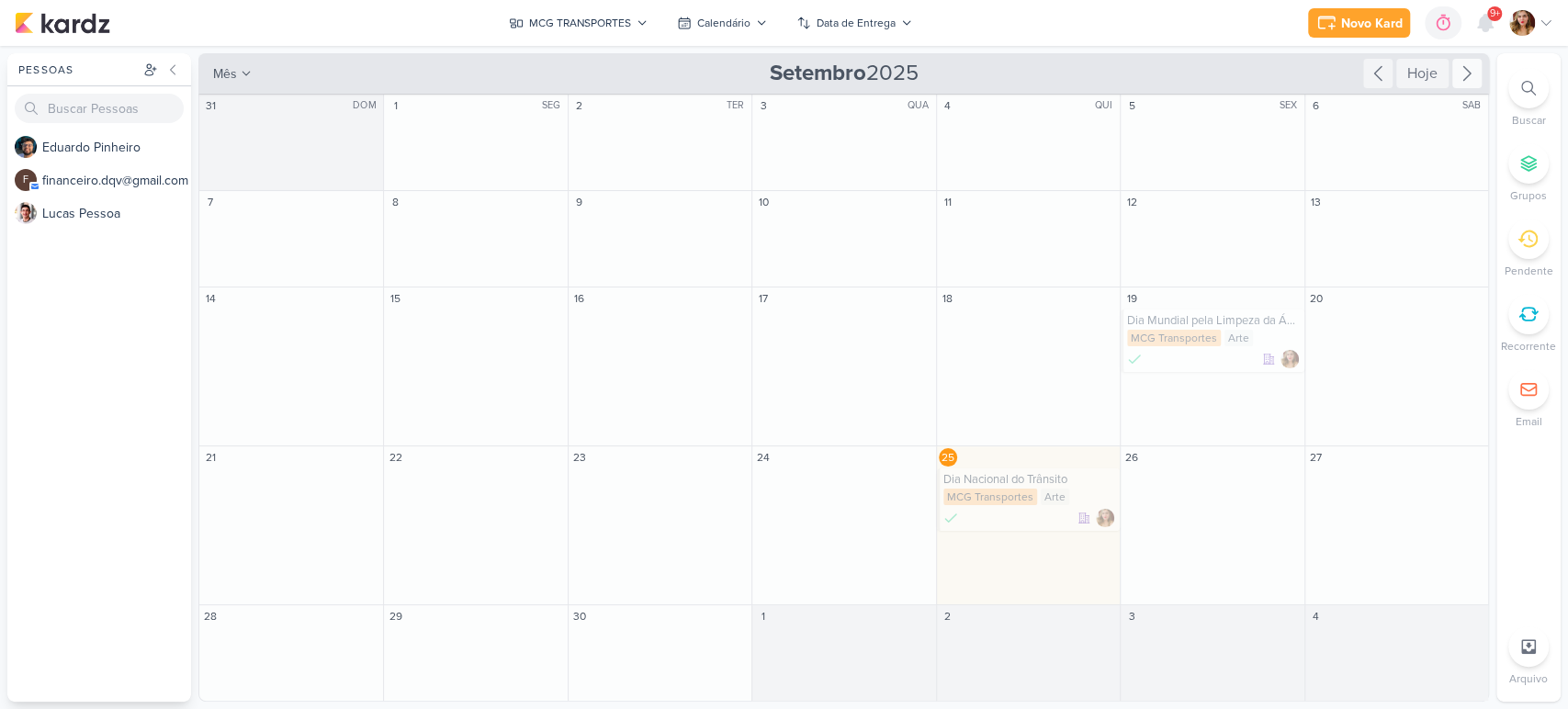
click at [1455, 81] on icon at bounding box center [1467, 74] width 22 height 22
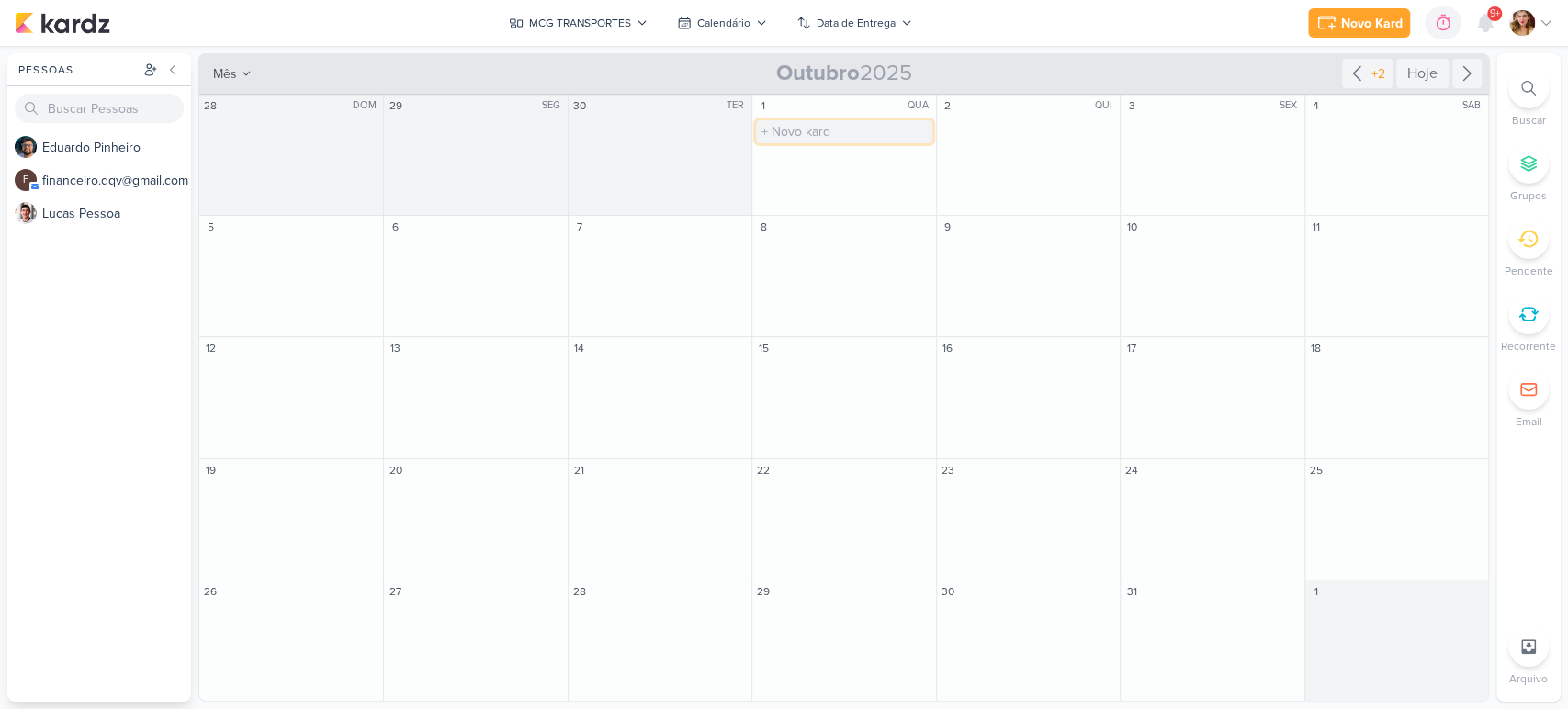
click at [819, 125] on input "text" at bounding box center [844, 131] width 176 height 23
type input "Dia do Idoso"
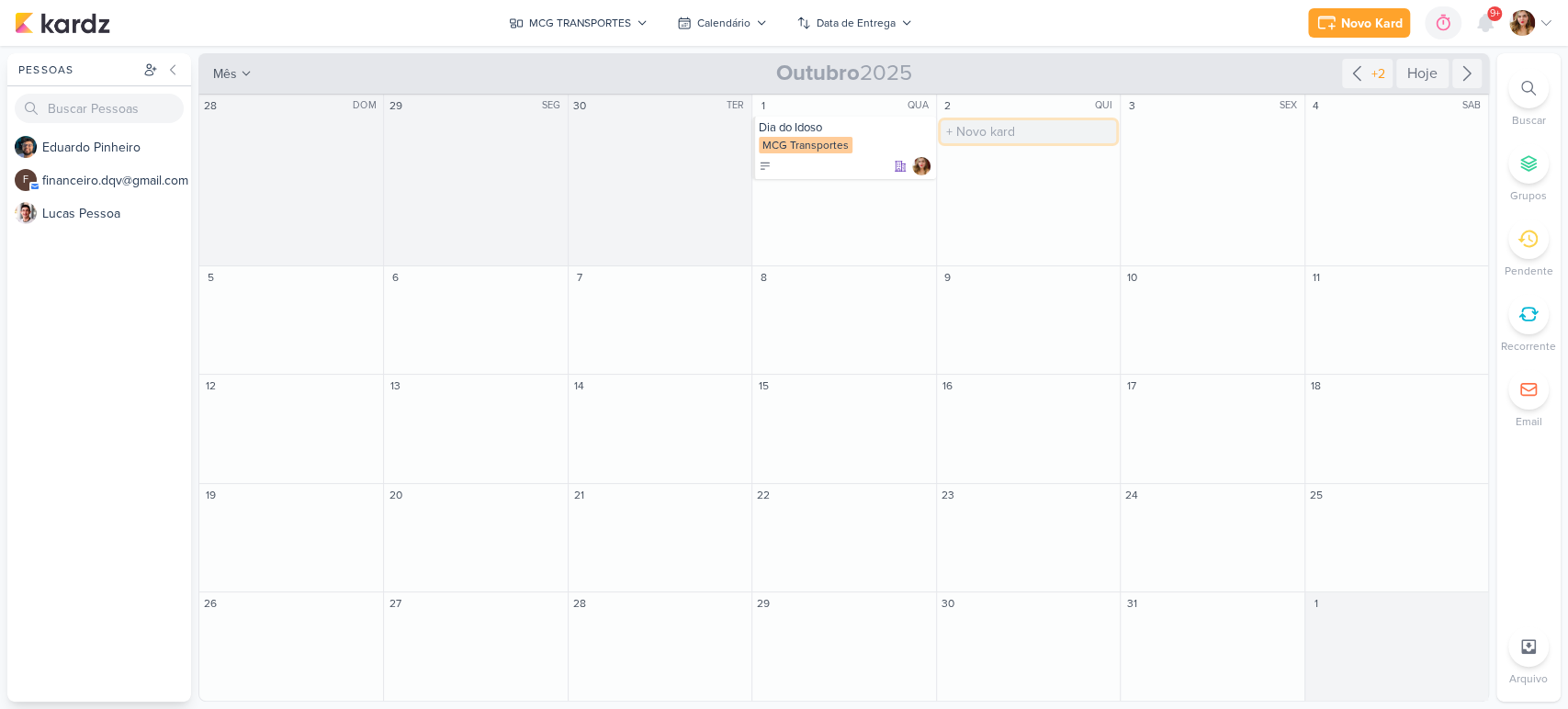
click at [1020, 129] on input "text" at bounding box center [1028, 131] width 176 height 23
paste input "Dia Internacional da Não Violência"
type input "Dia Internacional da Não Violência"
click at [1190, 122] on input "text" at bounding box center [1212, 131] width 176 height 23
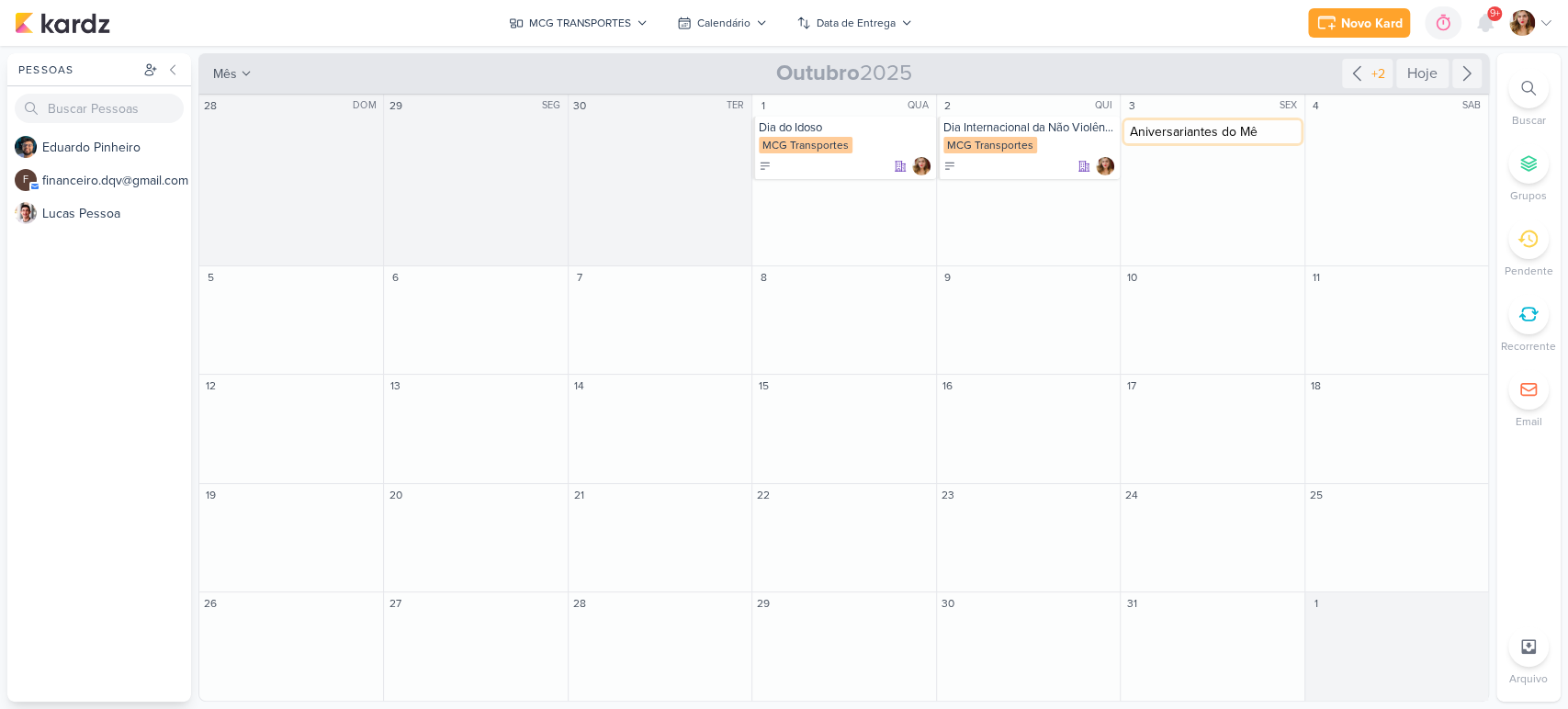
type input "Aniversariantes do Mês"
click at [1190, 301] on input "text" at bounding box center [1212, 303] width 176 height 23
paste input "Dia Mundial da Saúde Mental"
type input "Dia Mundial da Saúde Mental"
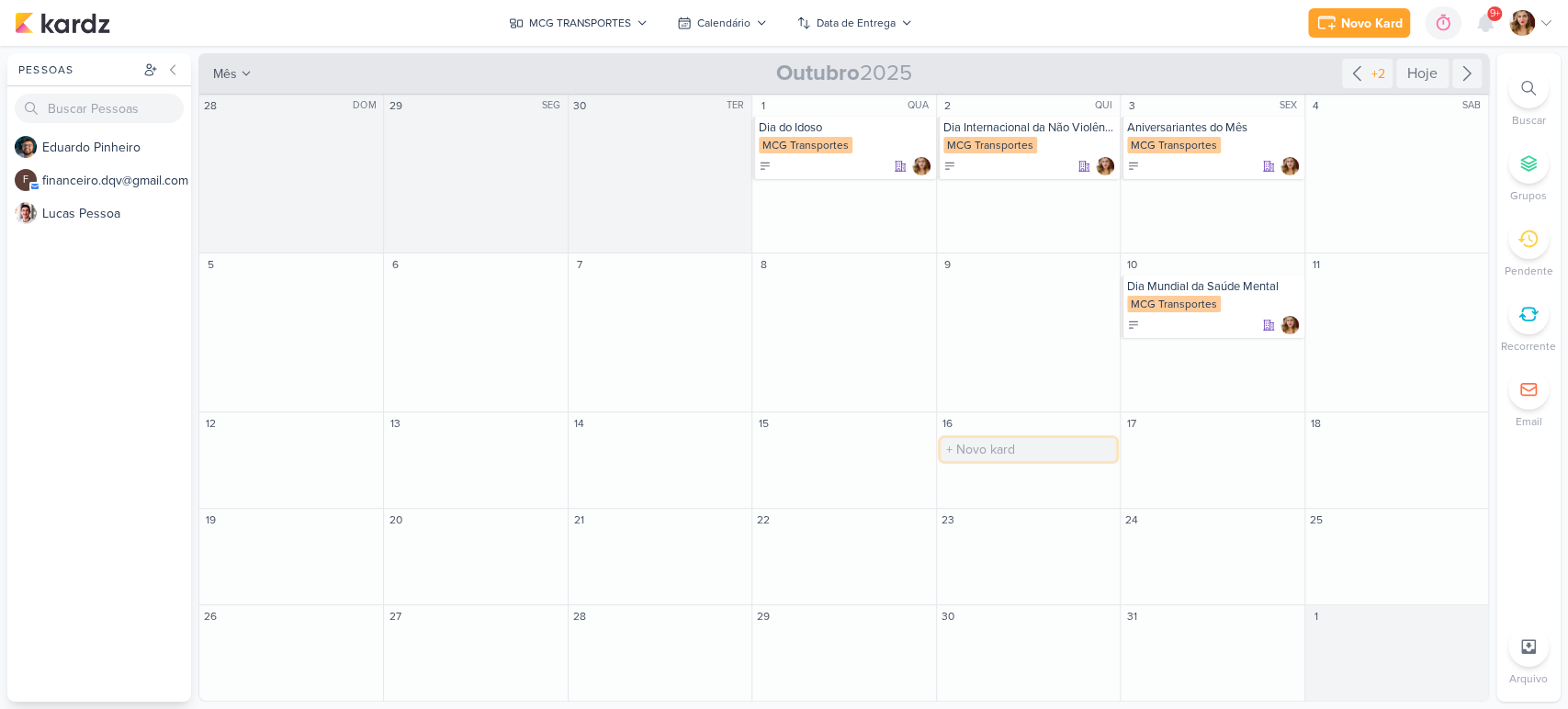
click at [1012, 446] on input "text" at bounding box center [1028, 449] width 176 height 23
paste input "Dia Mundial da Alimentação"
type input "Dia Mundial da Alimentação"
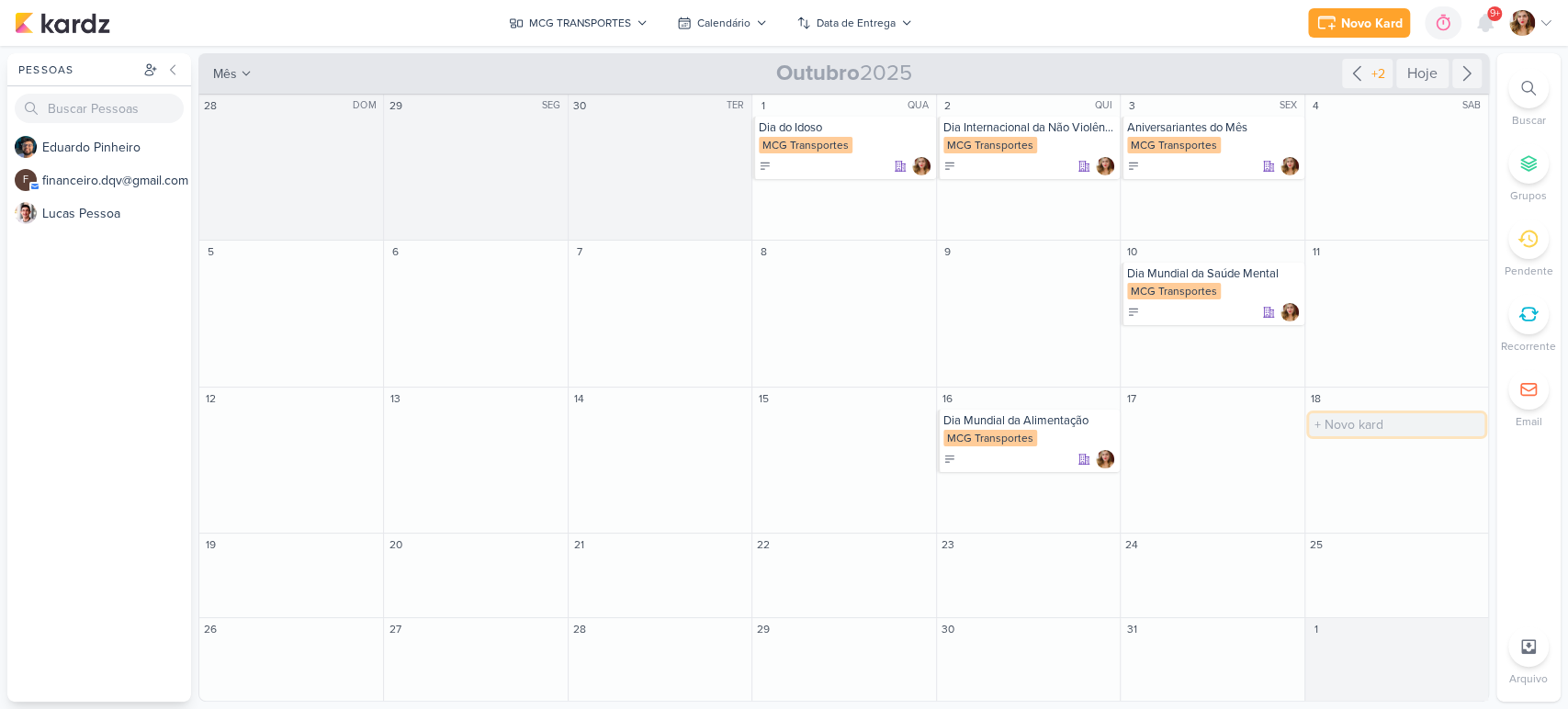
click at [1413, 425] on input "text" at bounding box center [1396, 424] width 176 height 23
paste input "Dia do Médico"
type input "Dia do Médico"
click at [565, 33] on button "MCG TRANSPORTES" at bounding box center [578, 23] width 161 height 30
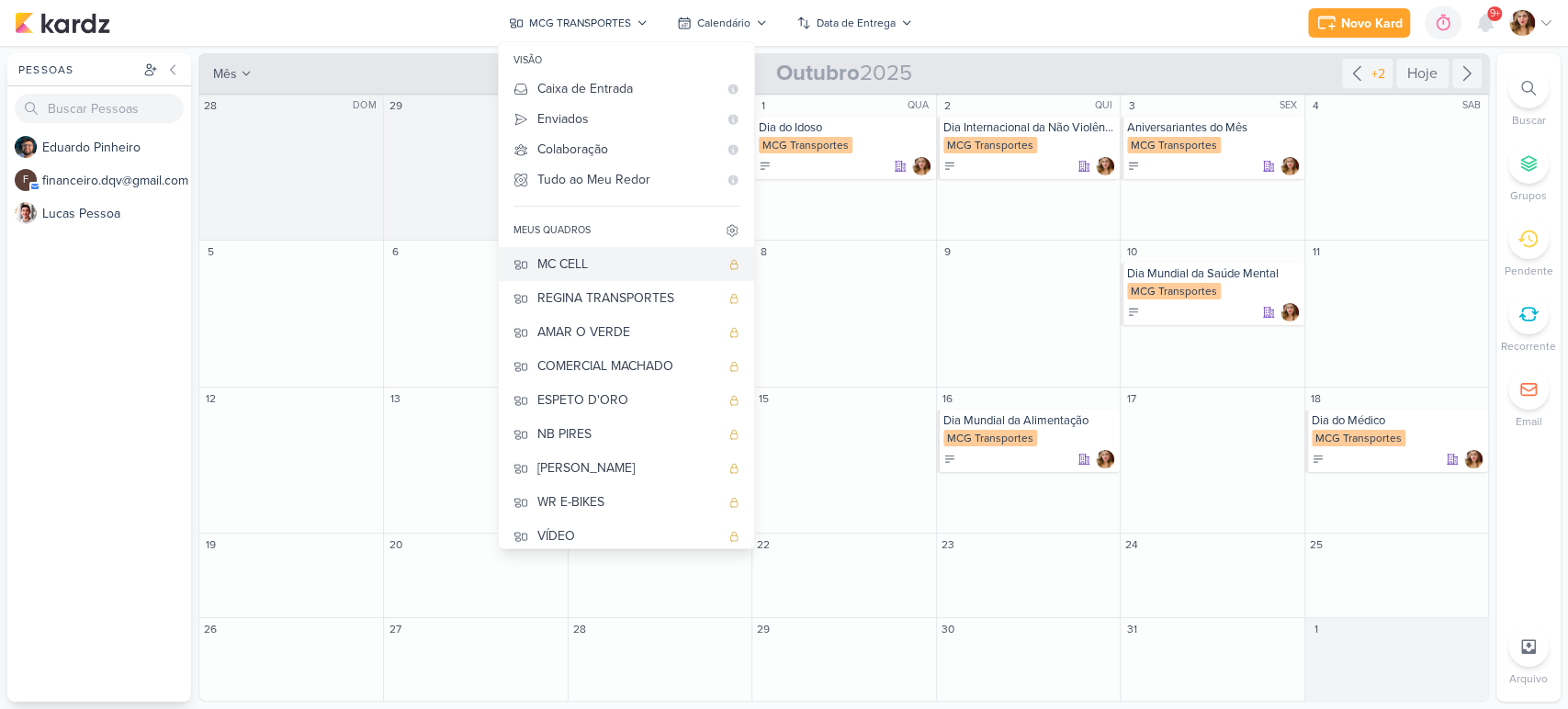
click at [625, 252] on button "MC CELL" at bounding box center [626, 264] width 256 height 34
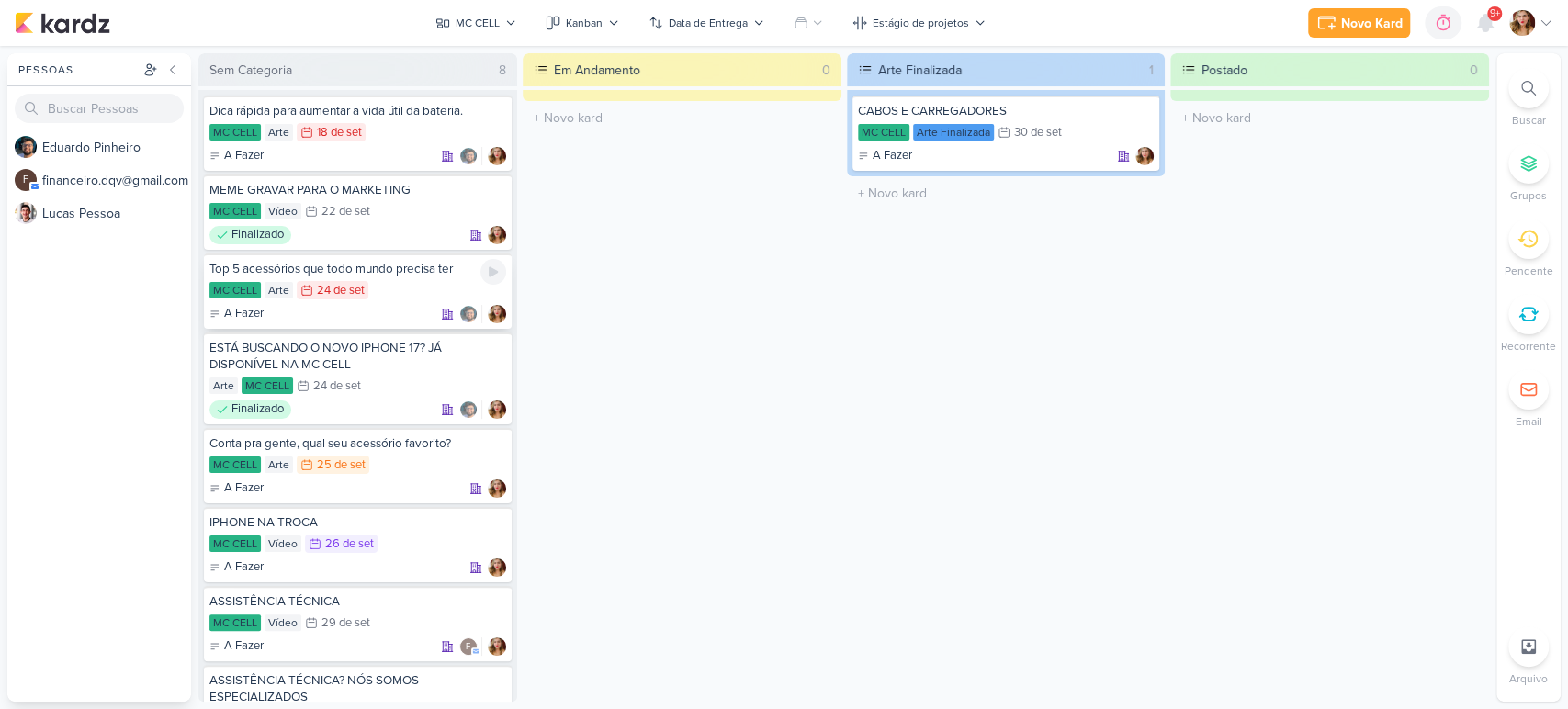
click at [411, 317] on div "A Fazer" at bounding box center [357, 314] width 297 height 19
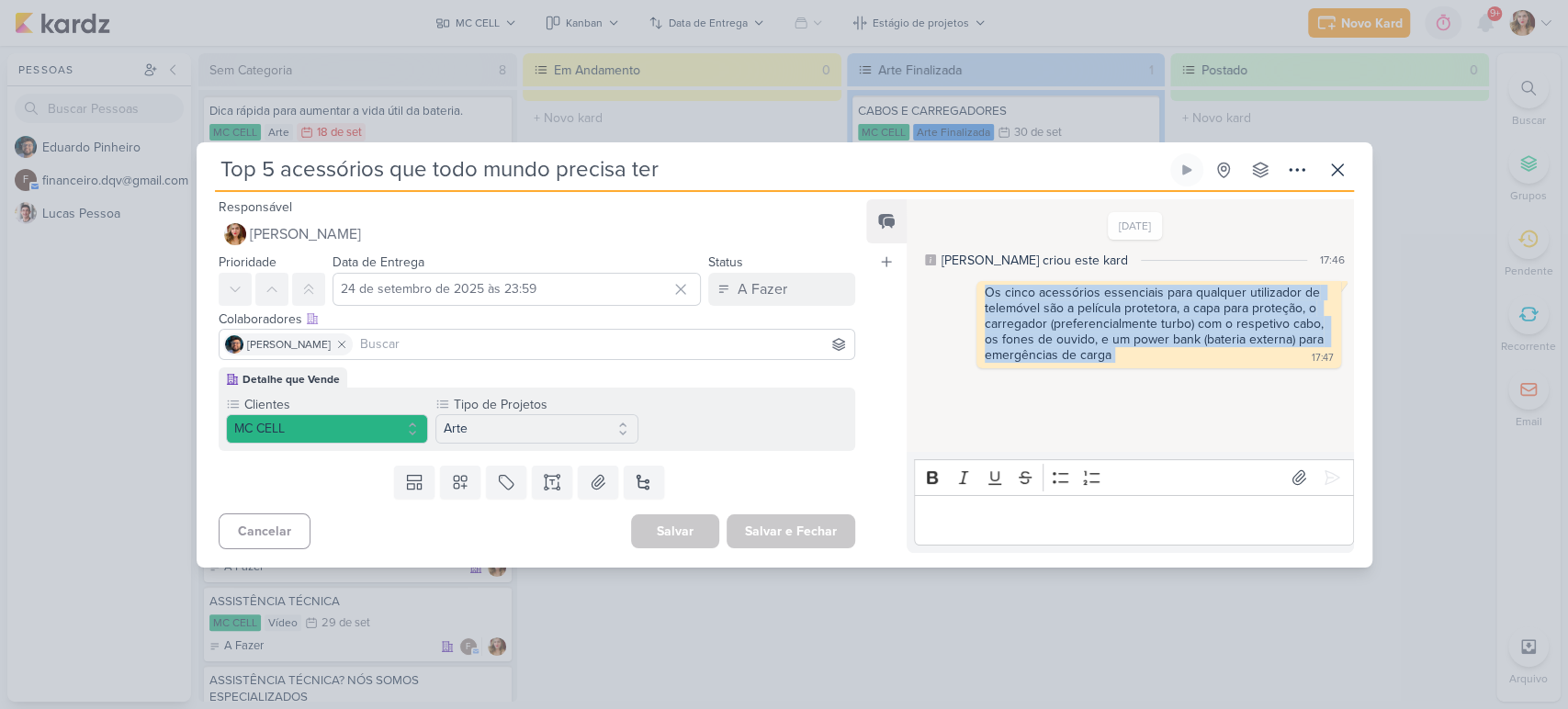
drag, startPoint x: 1114, startPoint y: 351, endPoint x: 954, endPoint y: 276, distance: 176.7
click at [948, 274] on div "[DATE] [PERSON_NAME] criou este kard 17:46 Os cinco acessórios essenciais para …" at bounding box center [1135, 290] width 426 height 156
copy div "Os cinco acessórios essenciais para qualquer utilizador de telemóvel são a pelí…"
